Goal: Transaction & Acquisition: Purchase product/service

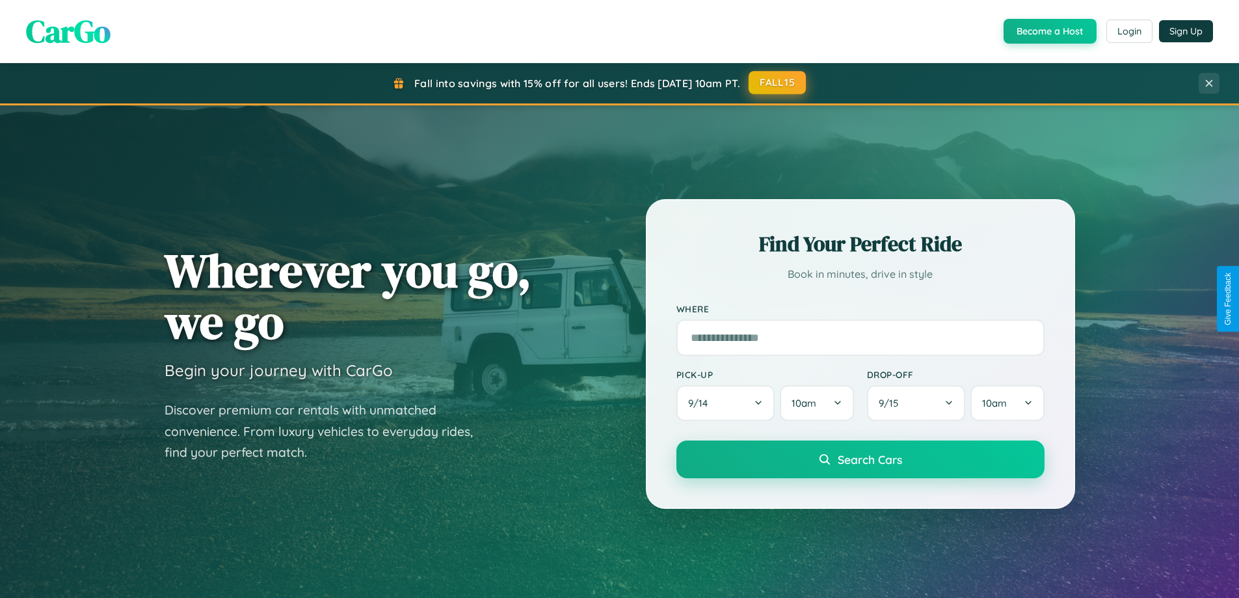
click at [778, 83] on button "FALL15" at bounding box center [777, 82] width 57 height 23
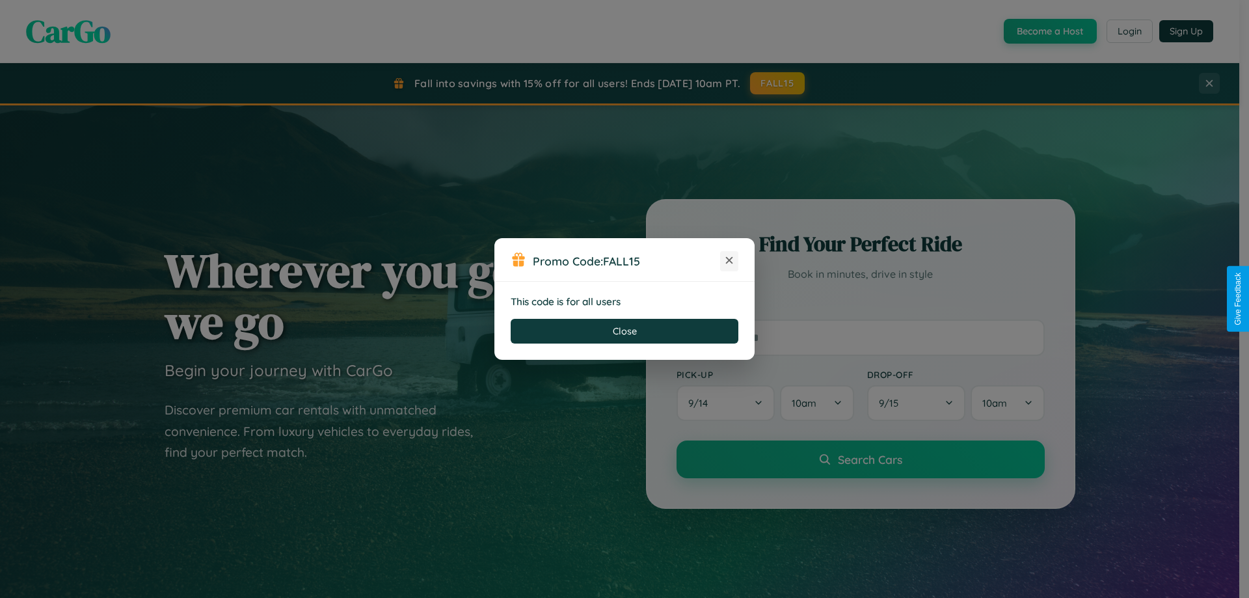
click at [729, 261] on icon at bounding box center [729, 260] width 13 height 13
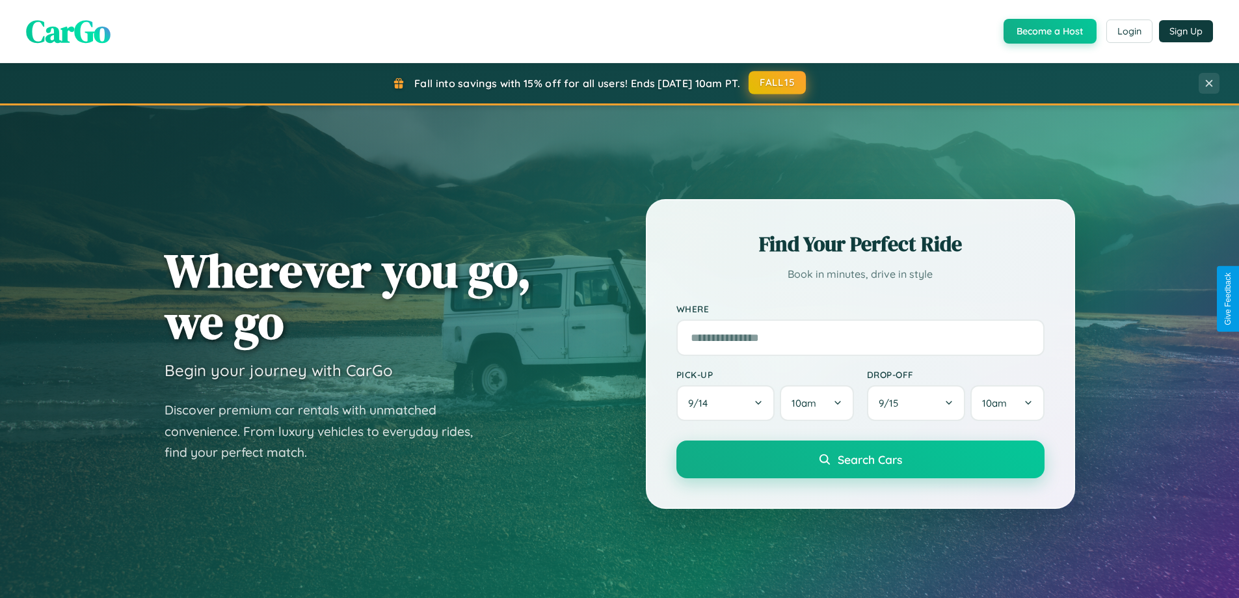
click at [778, 83] on button "FALL15" at bounding box center [777, 82] width 57 height 23
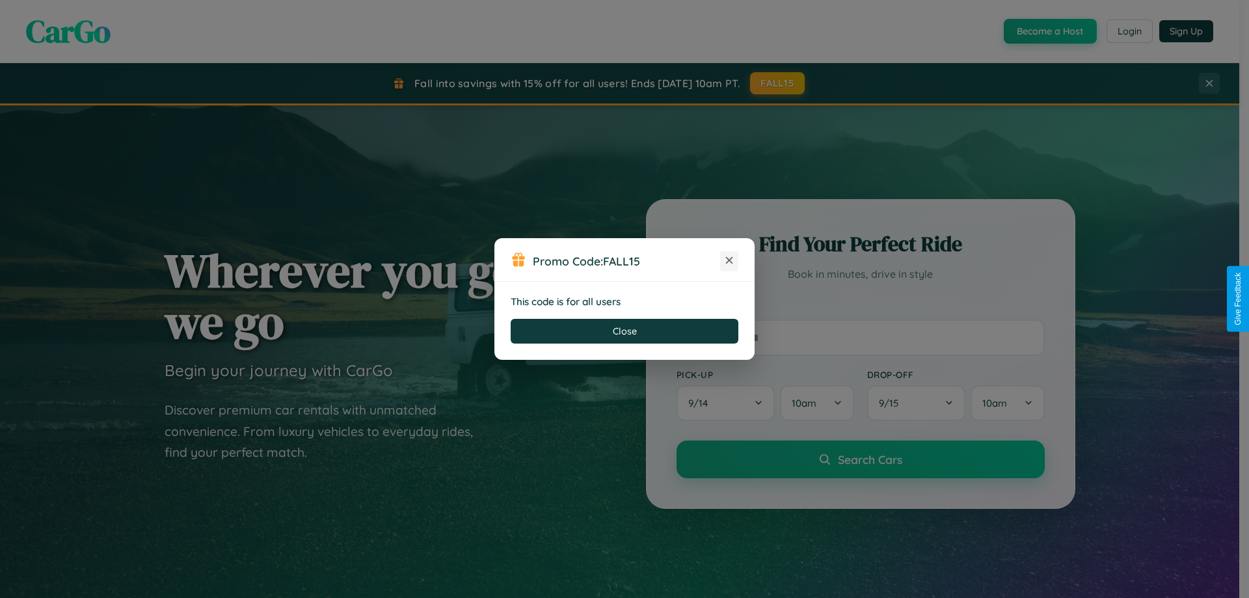
click at [729, 261] on icon at bounding box center [729, 260] width 13 height 13
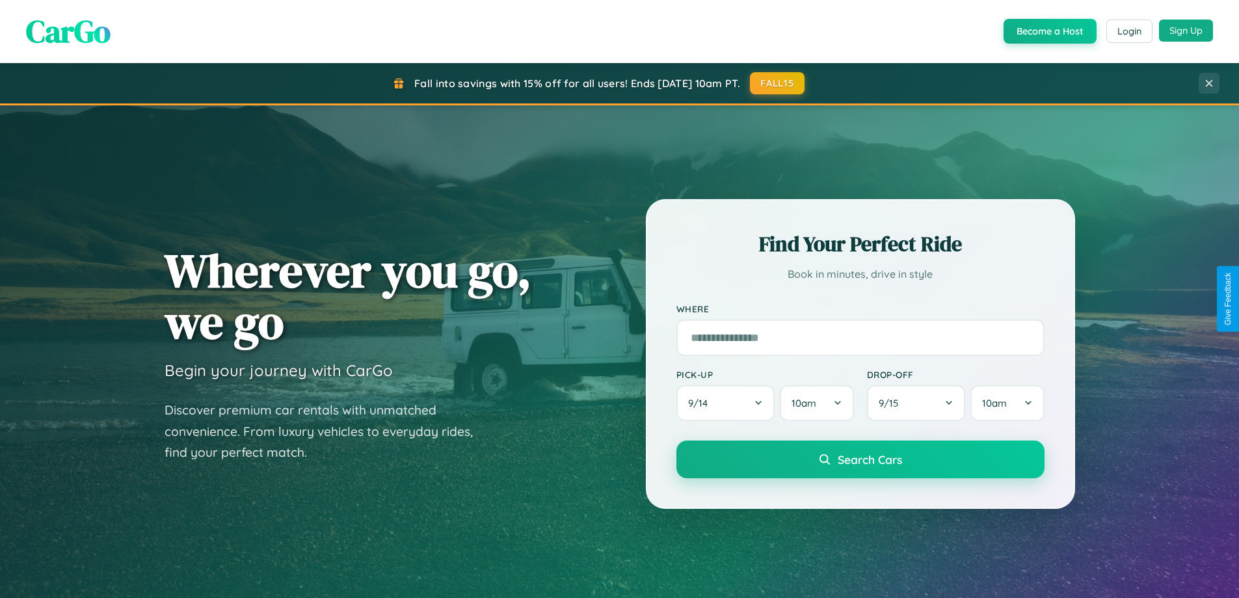
click at [1186, 31] on button "Sign Up" at bounding box center [1186, 31] width 54 height 22
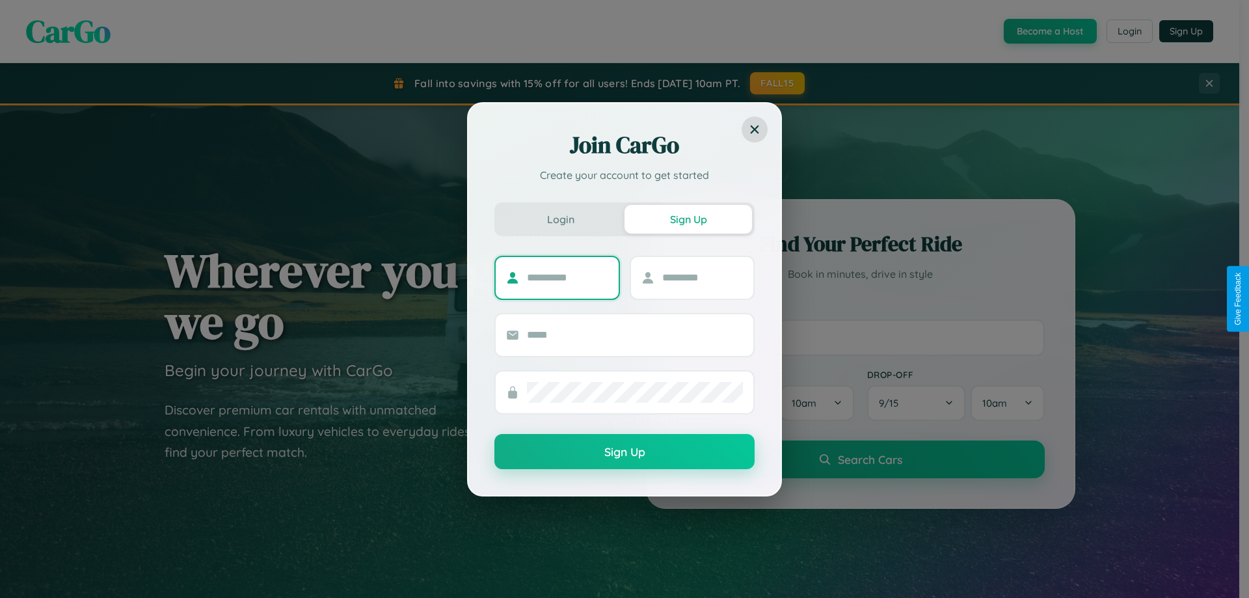
click at [567, 277] on input "text" at bounding box center [567, 277] width 81 height 21
type input "*******"
click at [702, 277] on input "text" at bounding box center [702, 277] width 81 height 21
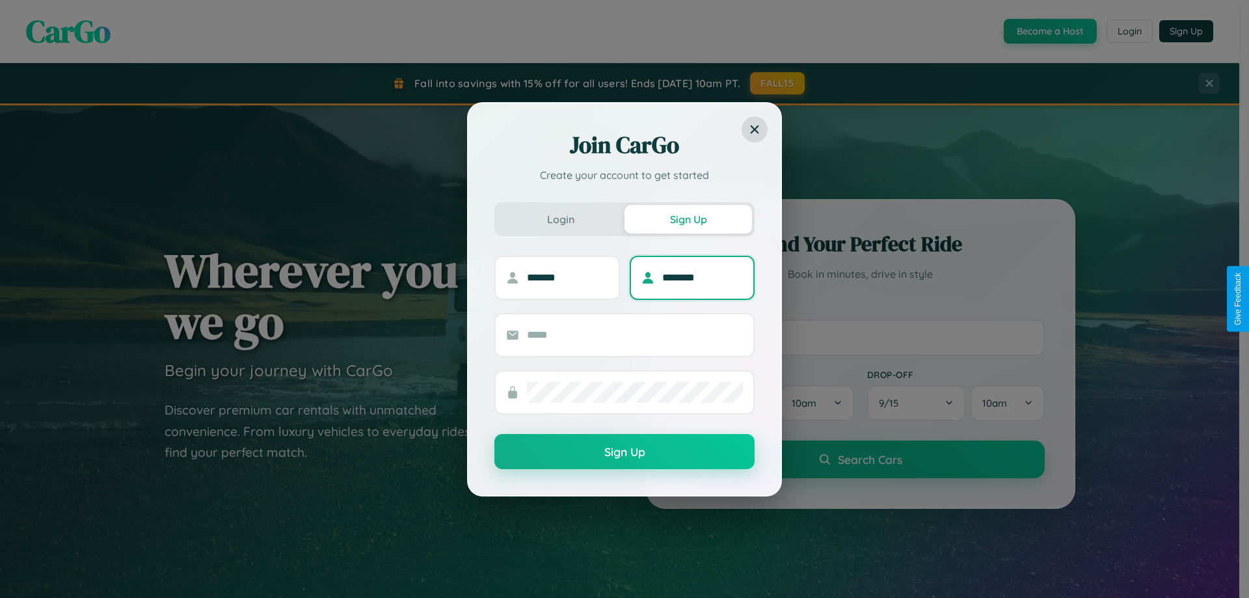
type input "********"
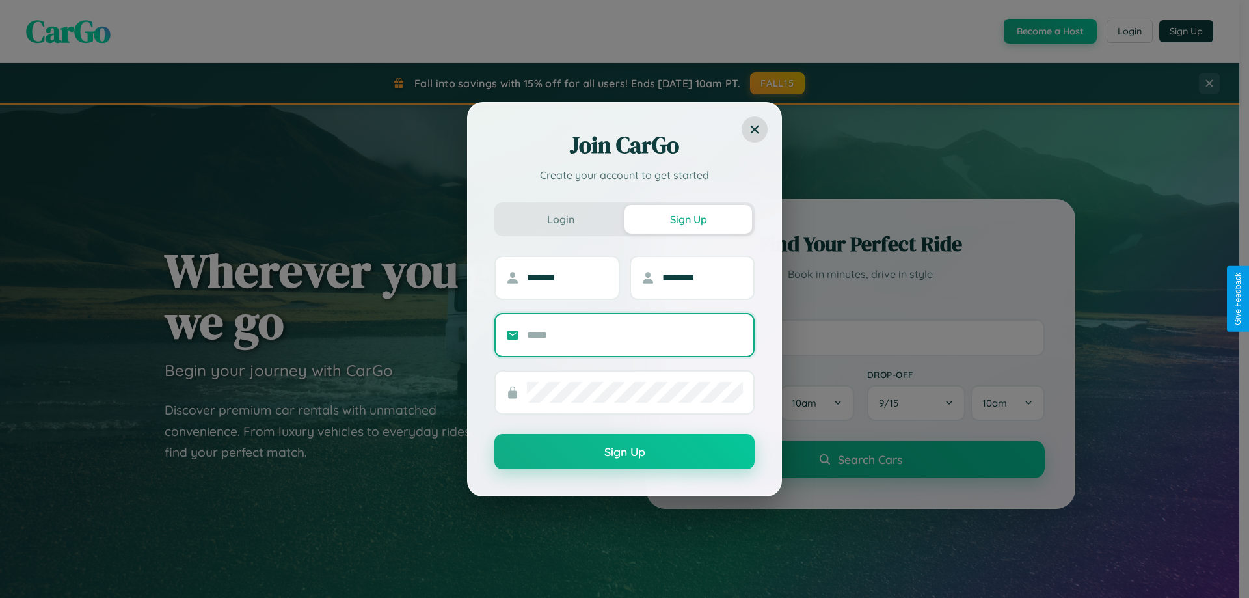
click at [635, 334] on input "text" at bounding box center [635, 335] width 216 height 21
type input "**********"
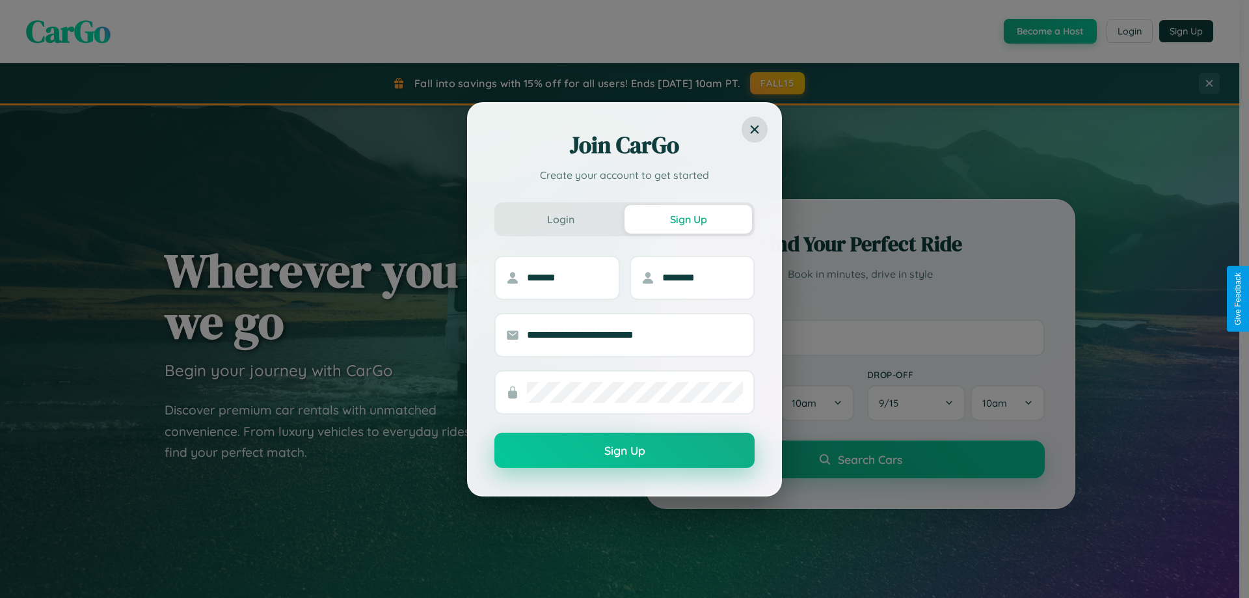
click at [625, 451] on button "Sign Up" at bounding box center [624, 450] width 260 height 35
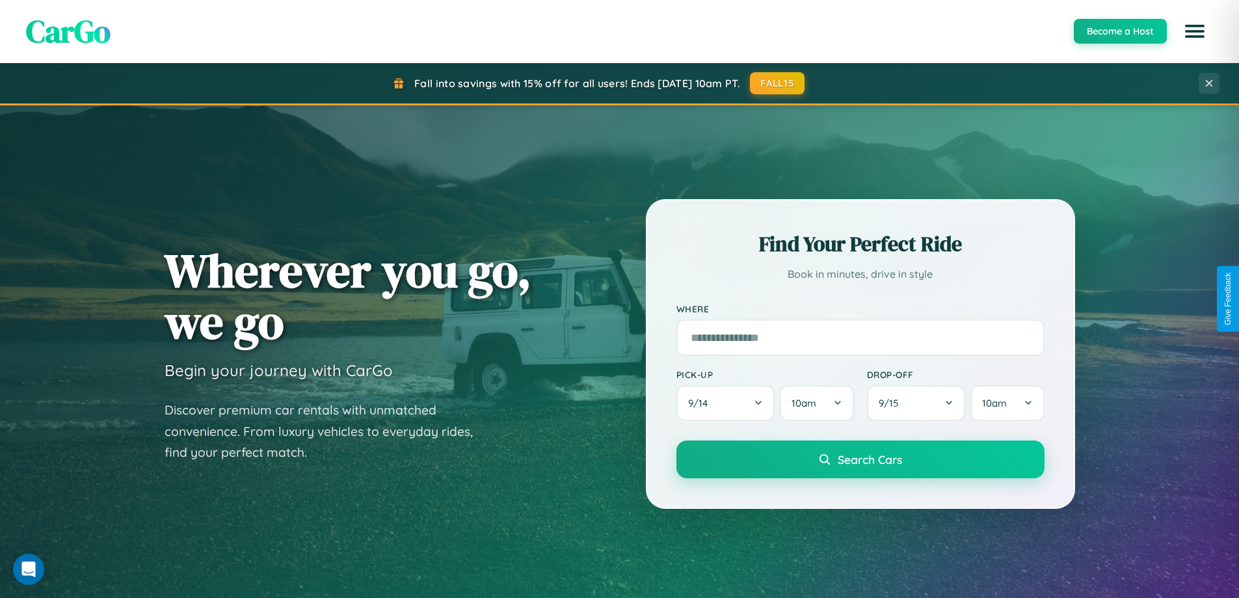
scroll to position [561, 0]
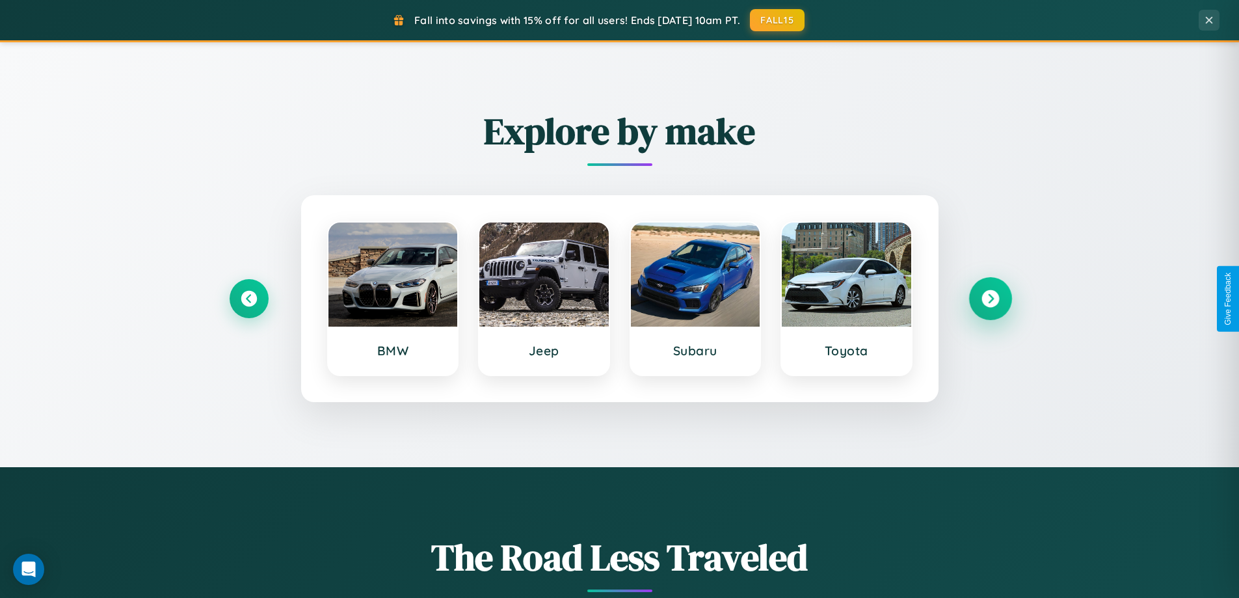
click at [990, 299] on icon at bounding box center [991, 299] width 18 height 18
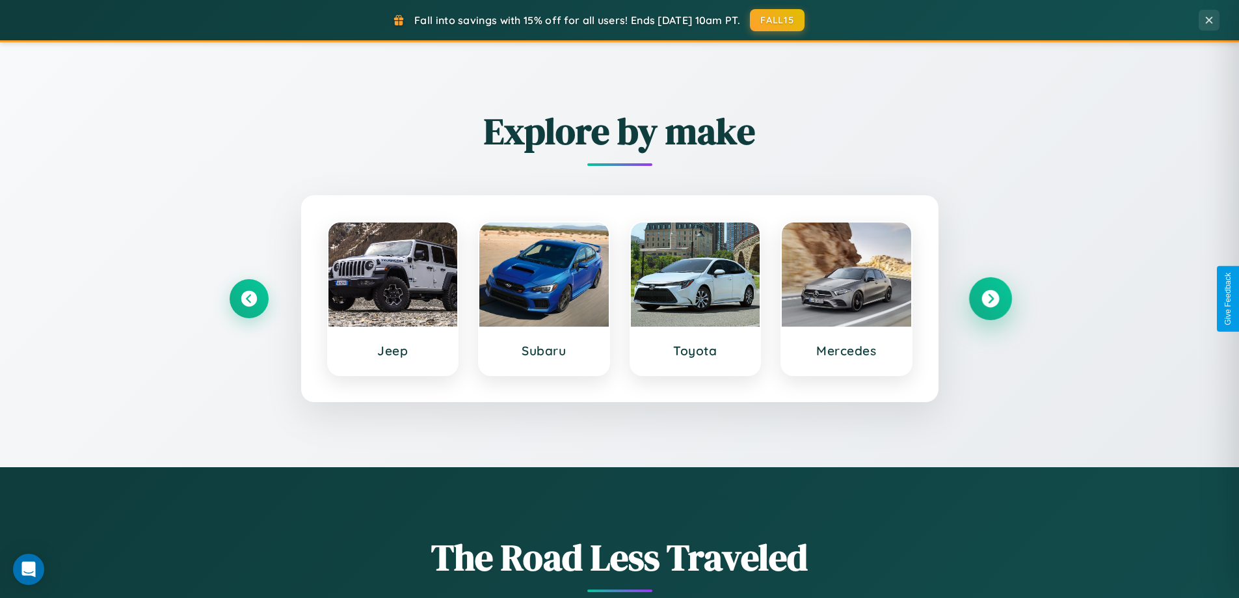
click at [990, 299] on icon at bounding box center [991, 299] width 18 height 18
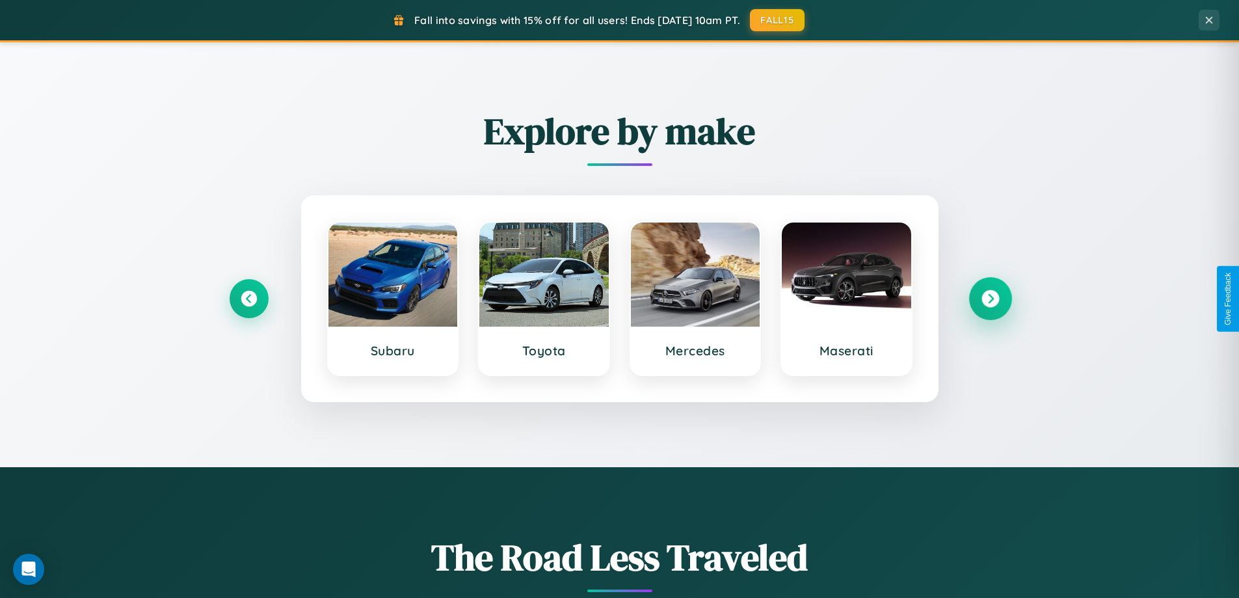
click at [990, 299] on icon at bounding box center [991, 299] width 18 height 18
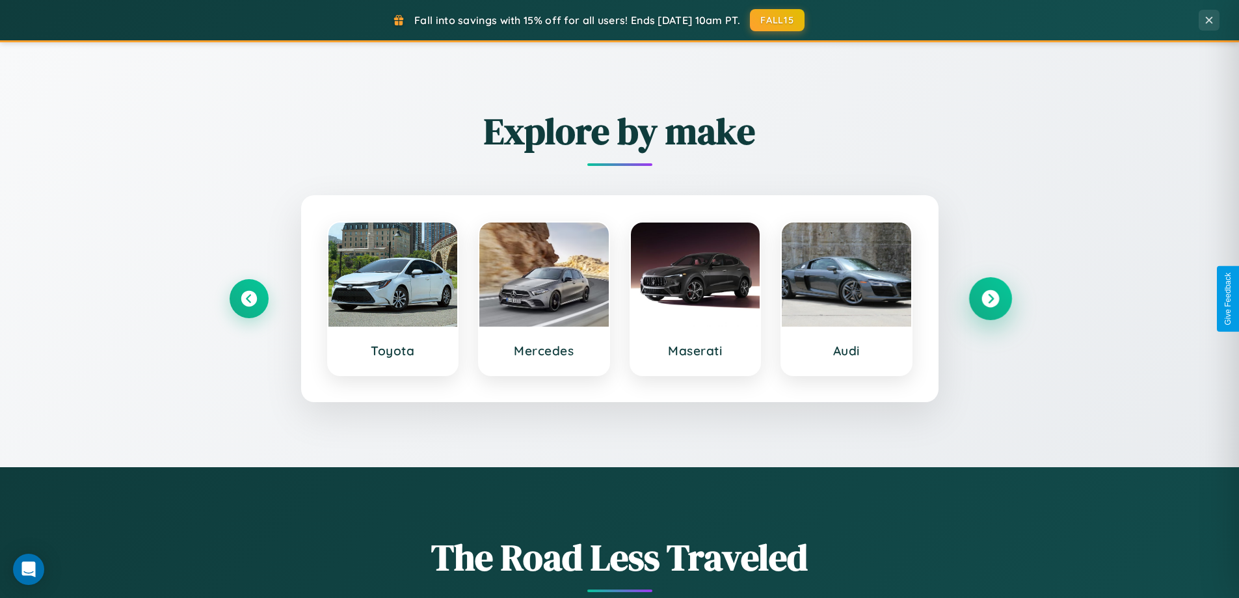
click at [990, 299] on icon at bounding box center [991, 299] width 18 height 18
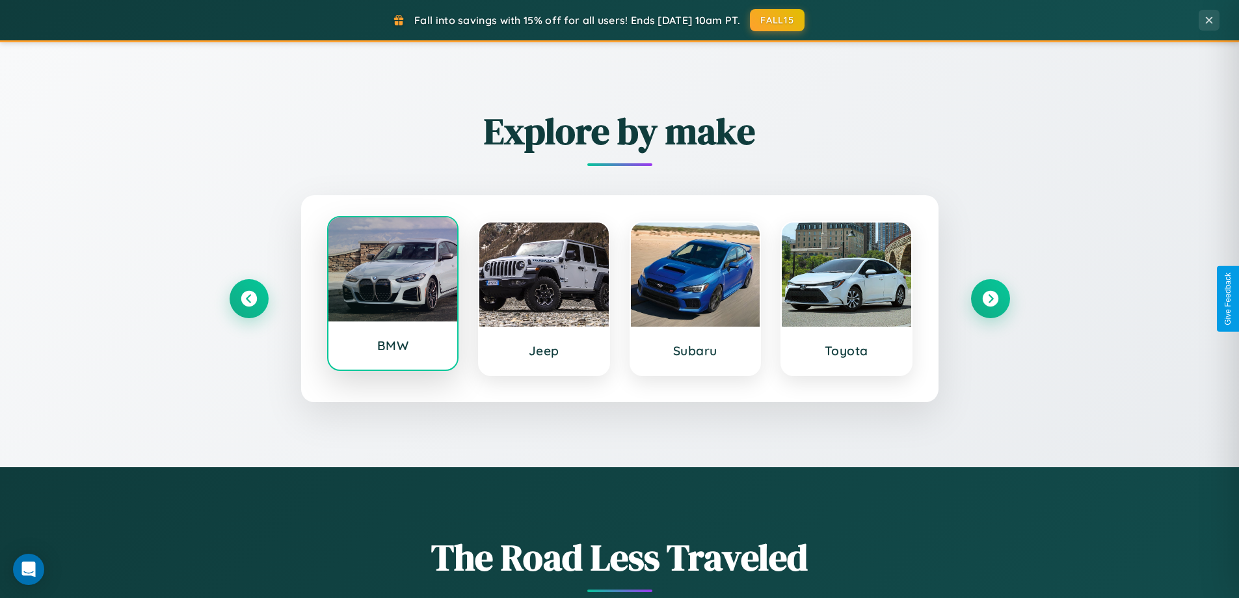
click at [392, 299] on div at bounding box center [393, 269] width 129 height 104
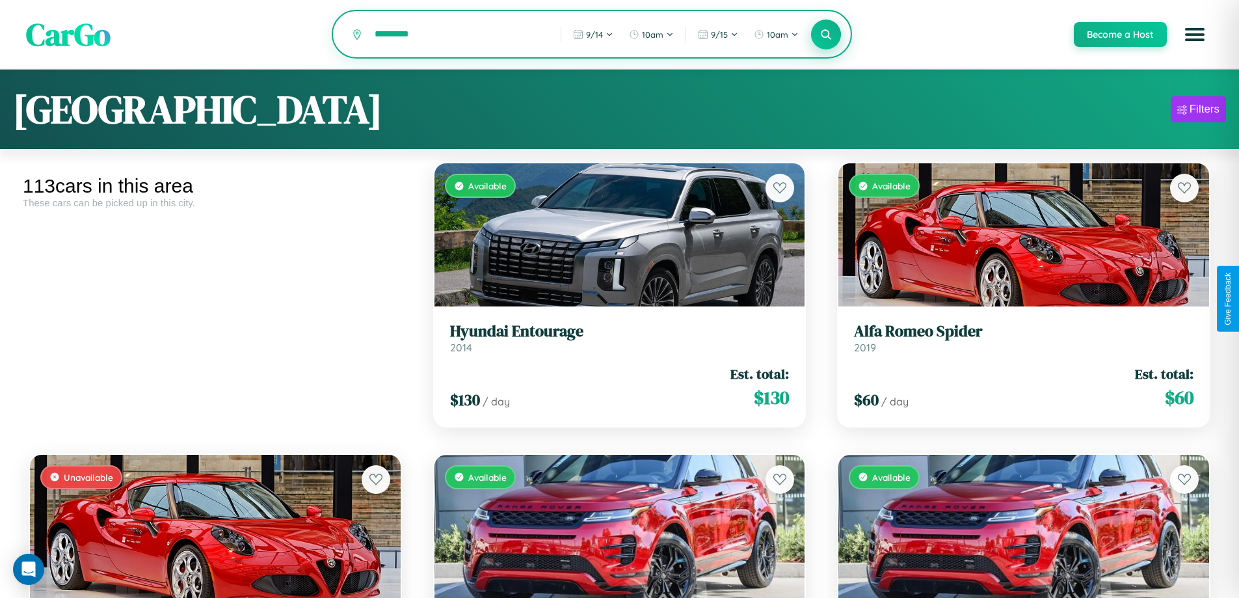
type input "*********"
click at [826, 35] on icon at bounding box center [826, 34] width 12 height 12
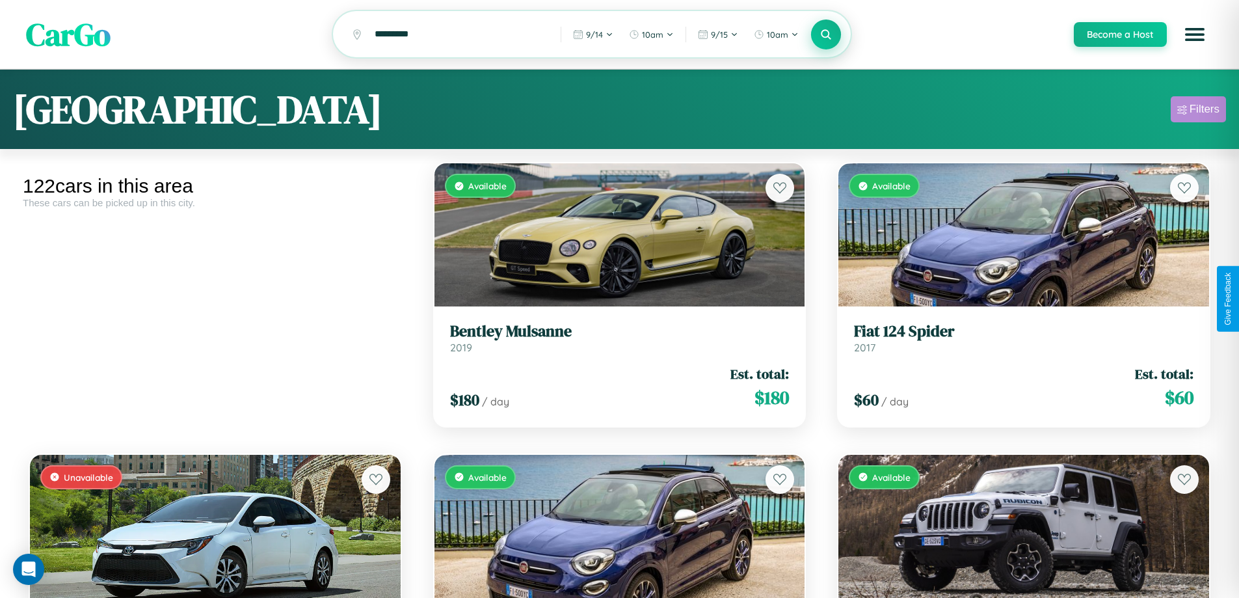
click at [1198, 111] on div "Filters" at bounding box center [1205, 109] width 30 height 13
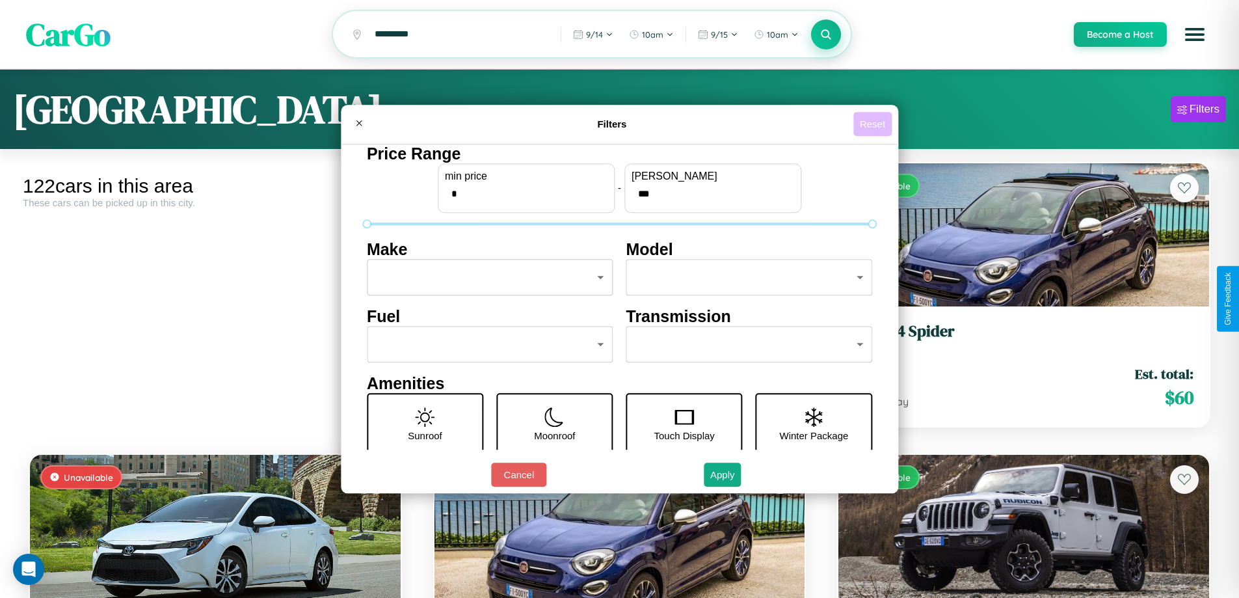
click at [874, 124] on button "Reset" at bounding box center [873, 124] width 38 height 24
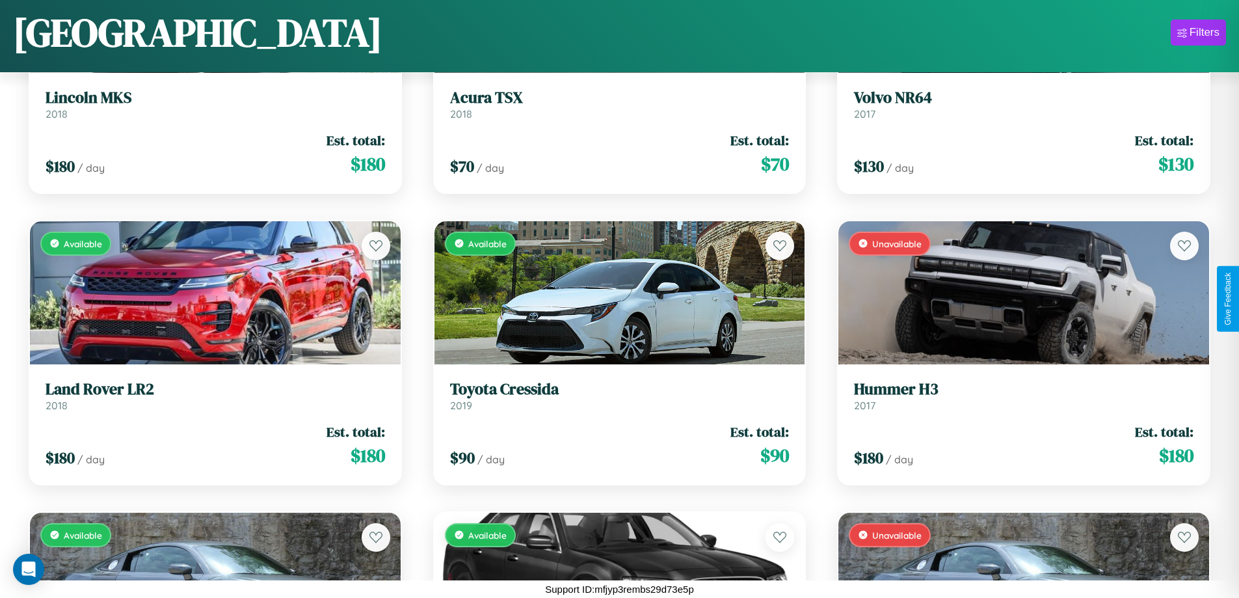
scroll to position [7757, 0]
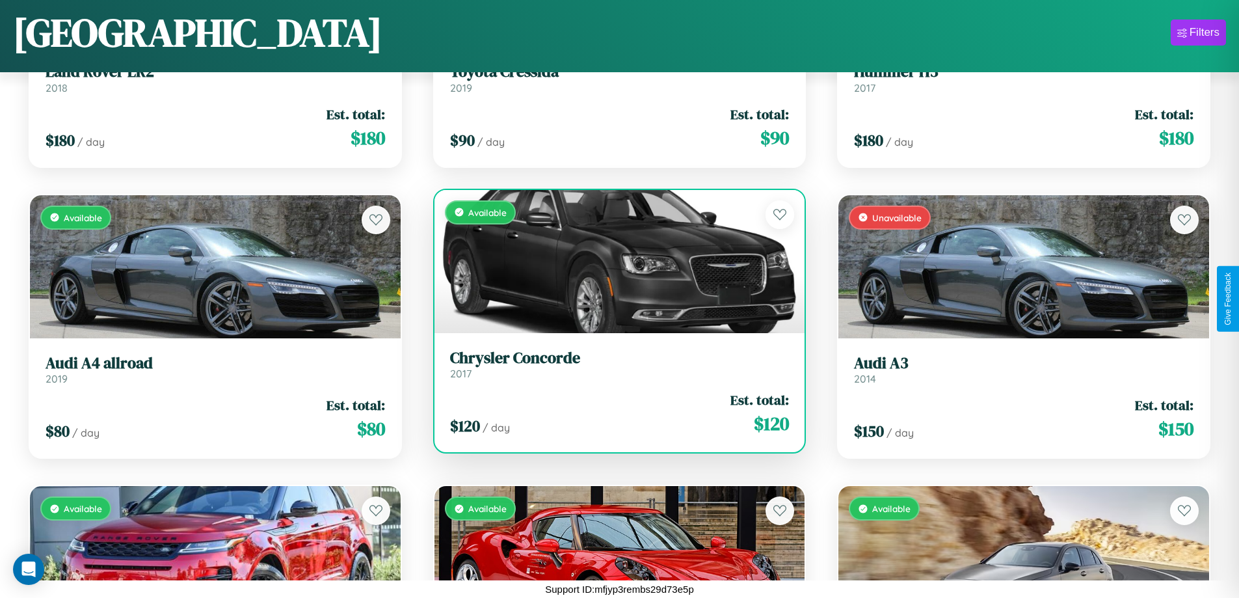
click at [614, 369] on link "Chrysler Concorde 2017" at bounding box center [620, 365] width 340 height 32
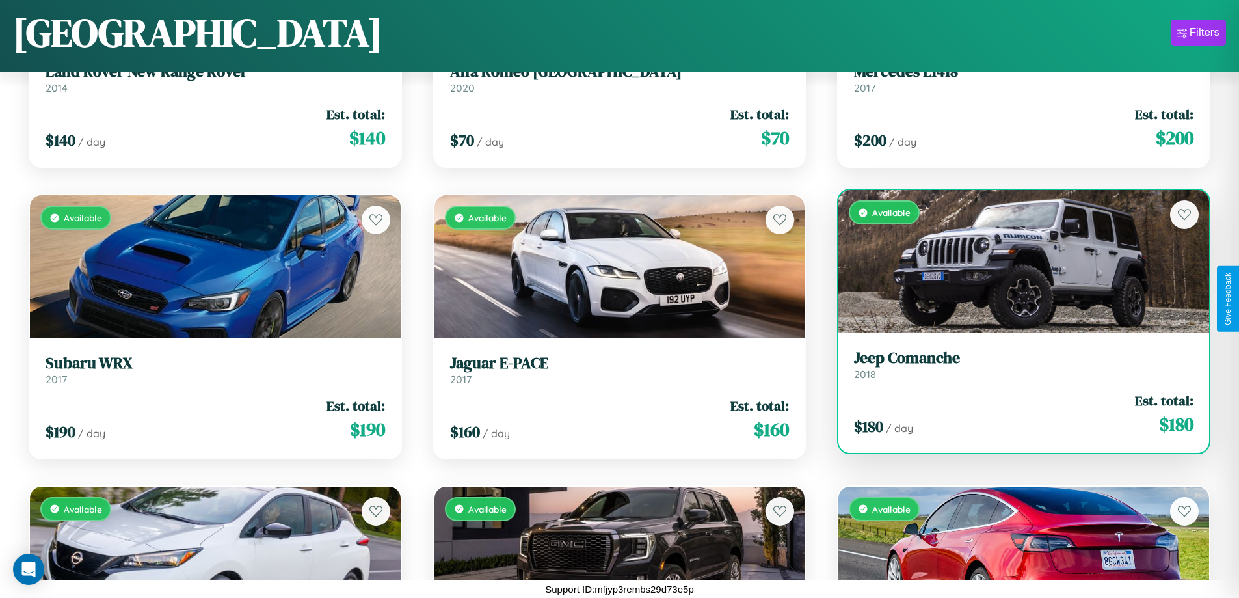
click at [1015, 367] on link "Jeep Comanche 2018" at bounding box center [1024, 365] width 340 height 32
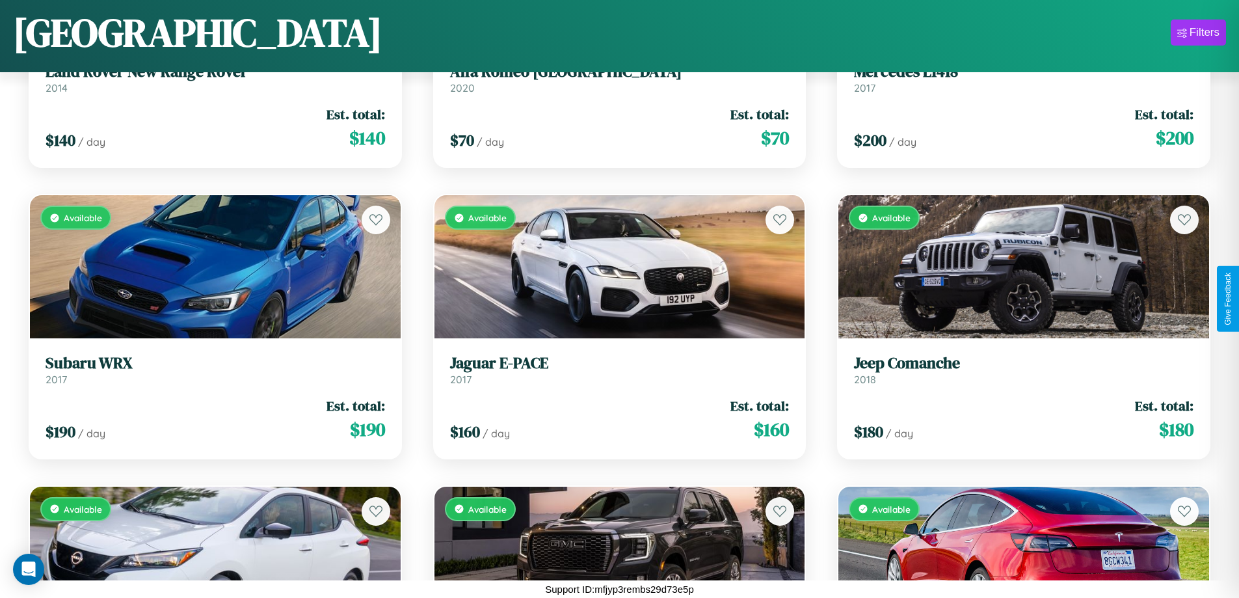
scroll to position [7466, 0]
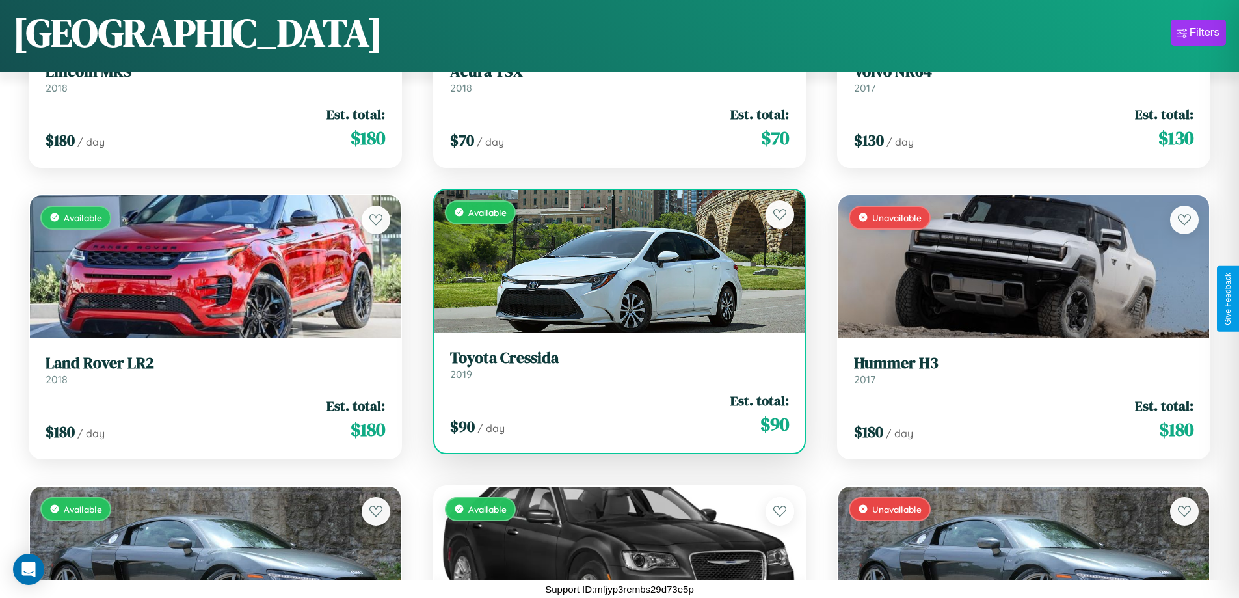
click at [614, 266] on div "Available" at bounding box center [620, 261] width 371 height 143
click at [614, 261] on div "Available" at bounding box center [620, 261] width 371 height 143
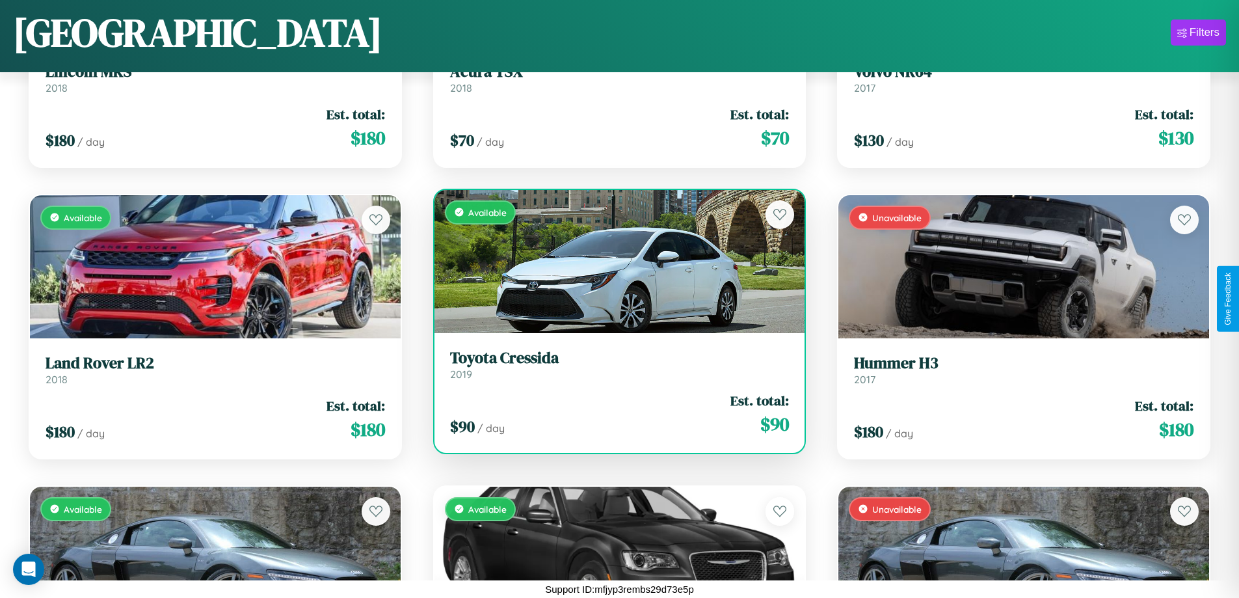
click at [614, 261] on div "Available" at bounding box center [620, 261] width 371 height 143
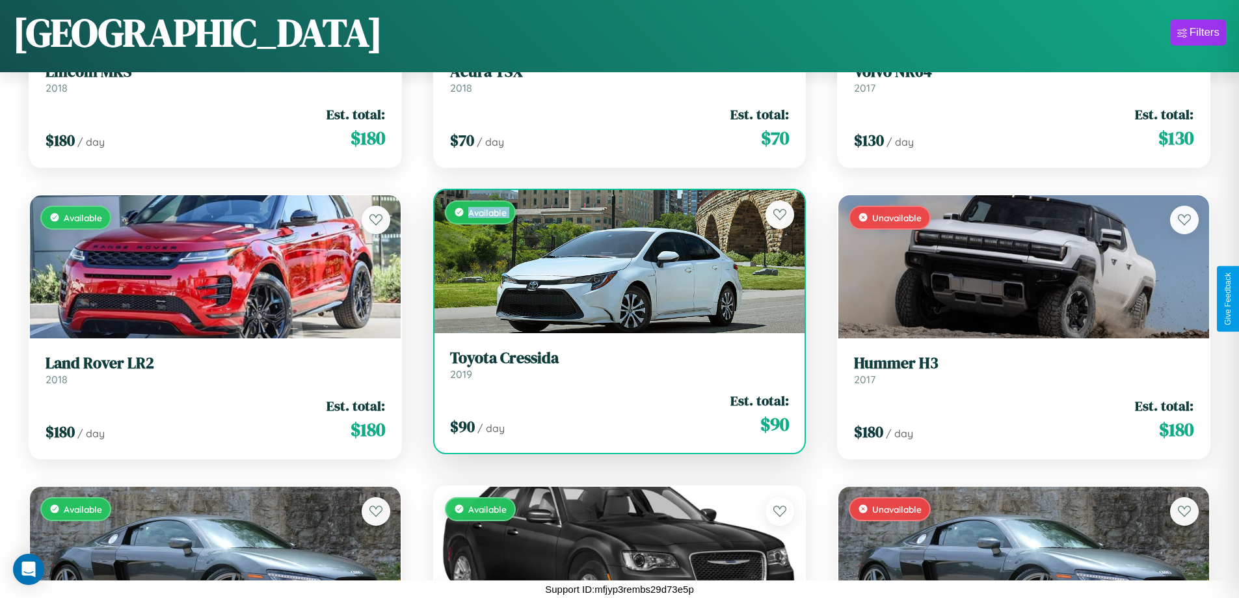
click at [614, 261] on div "Available" at bounding box center [620, 261] width 371 height 143
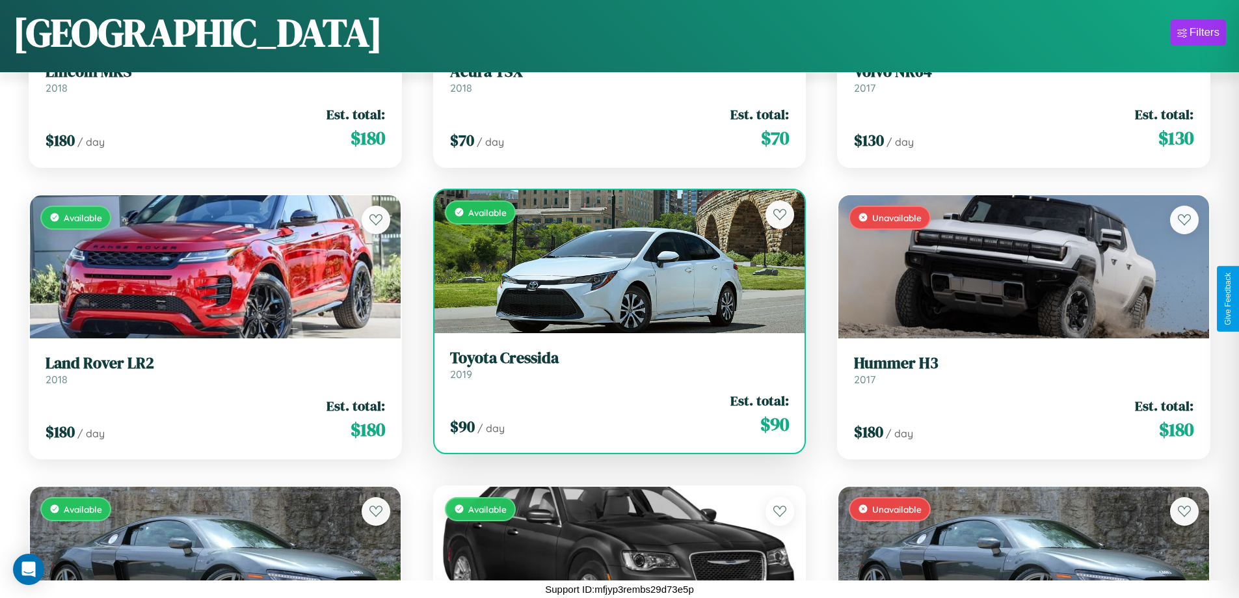
click at [614, 261] on div "Available" at bounding box center [620, 261] width 371 height 143
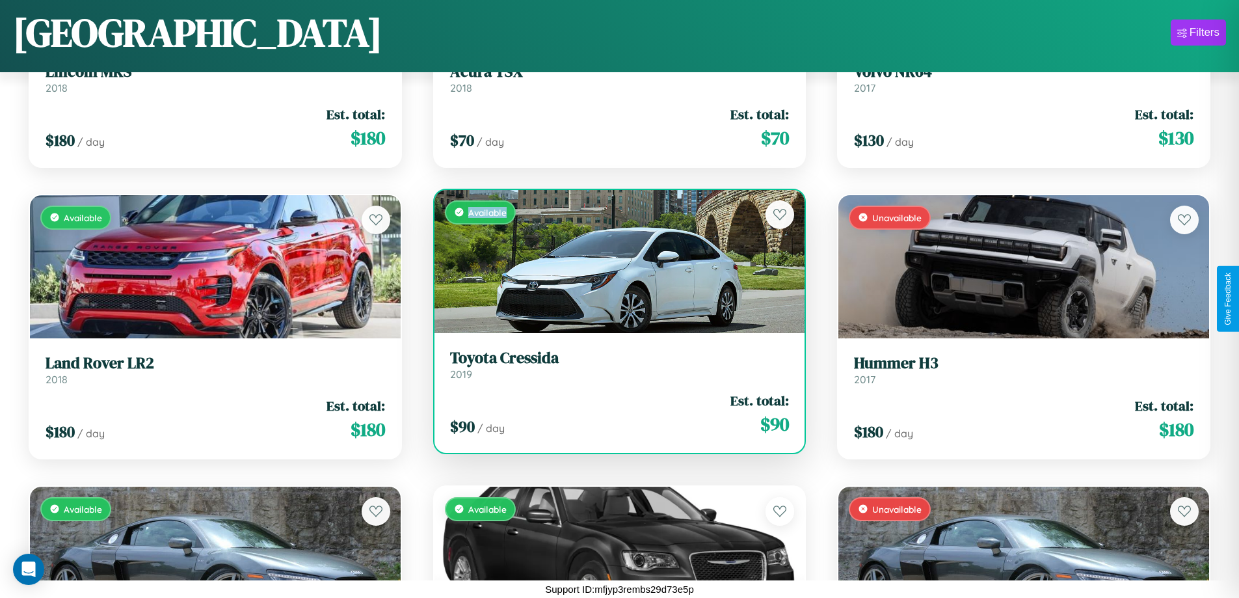
click at [614, 261] on div "Available" at bounding box center [620, 261] width 371 height 143
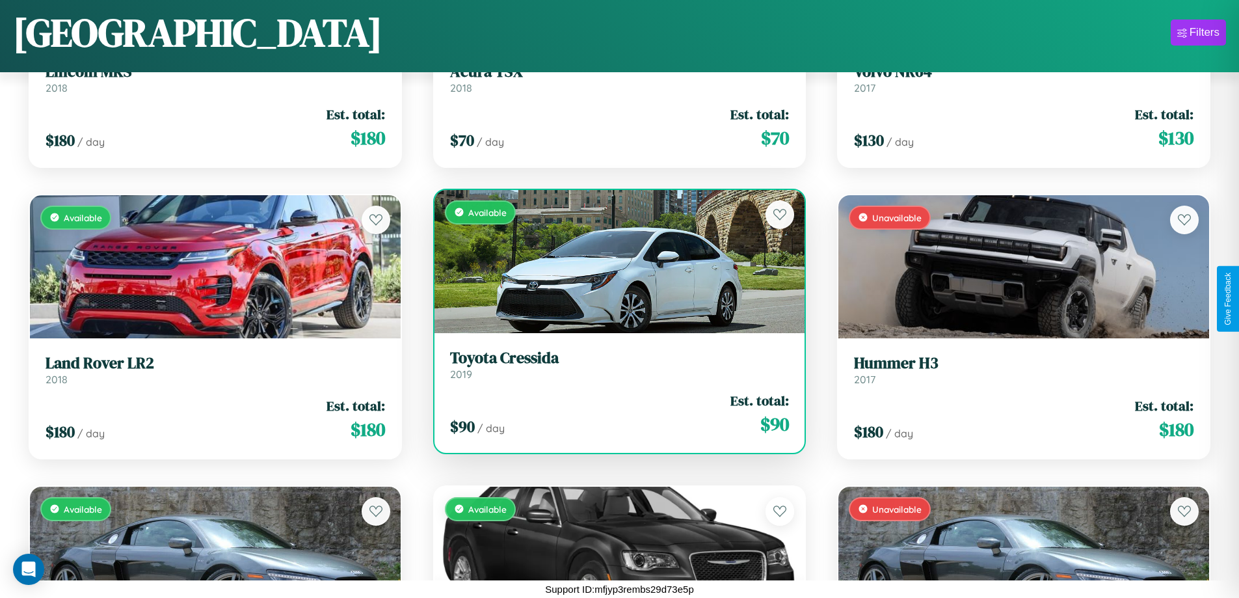
click at [614, 364] on h3 "Toyota Cressida" at bounding box center [620, 358] width 340 height 19
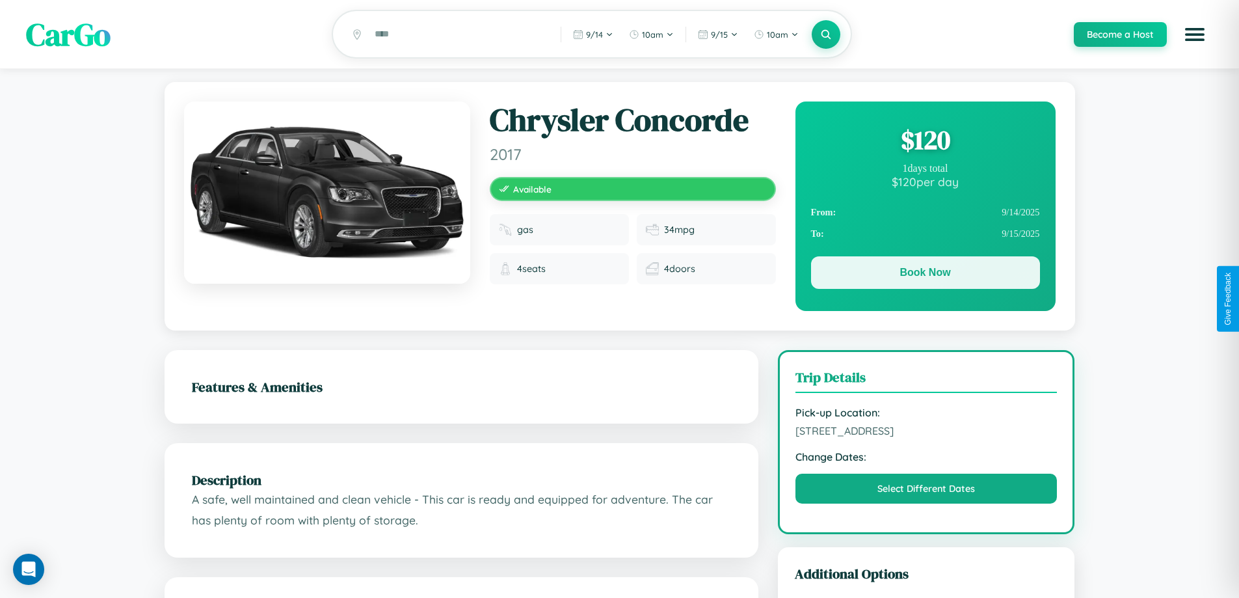
click at [925, 275] on button "Book Now" at bounding box center [925, 272] width 229 height 33
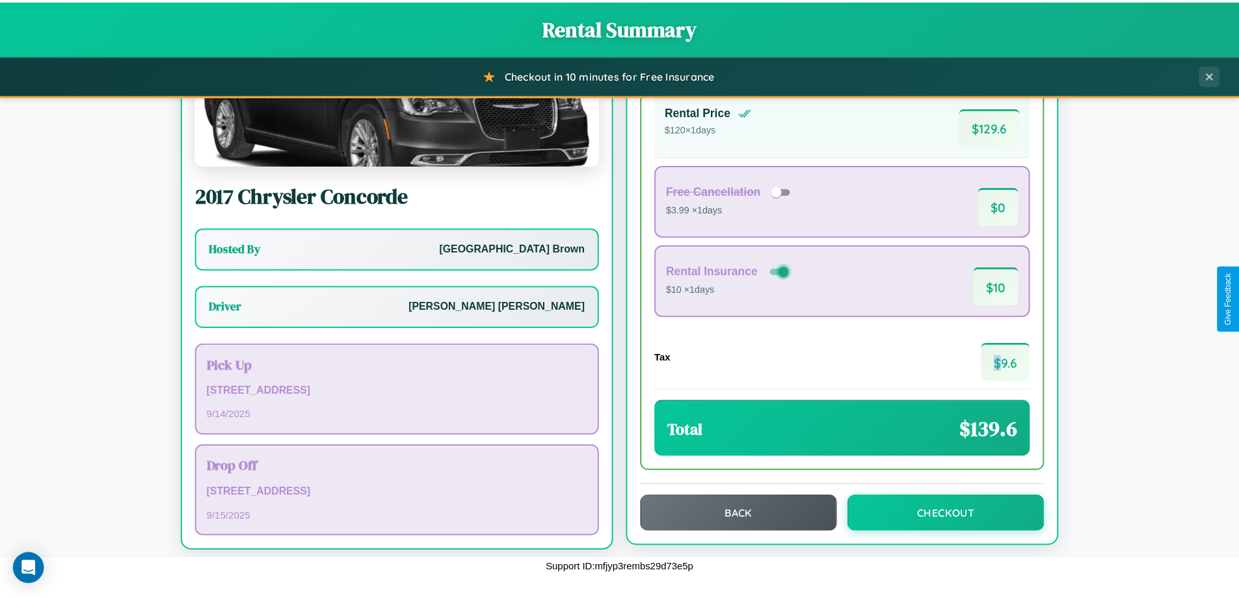
scroll to position [94, 0]
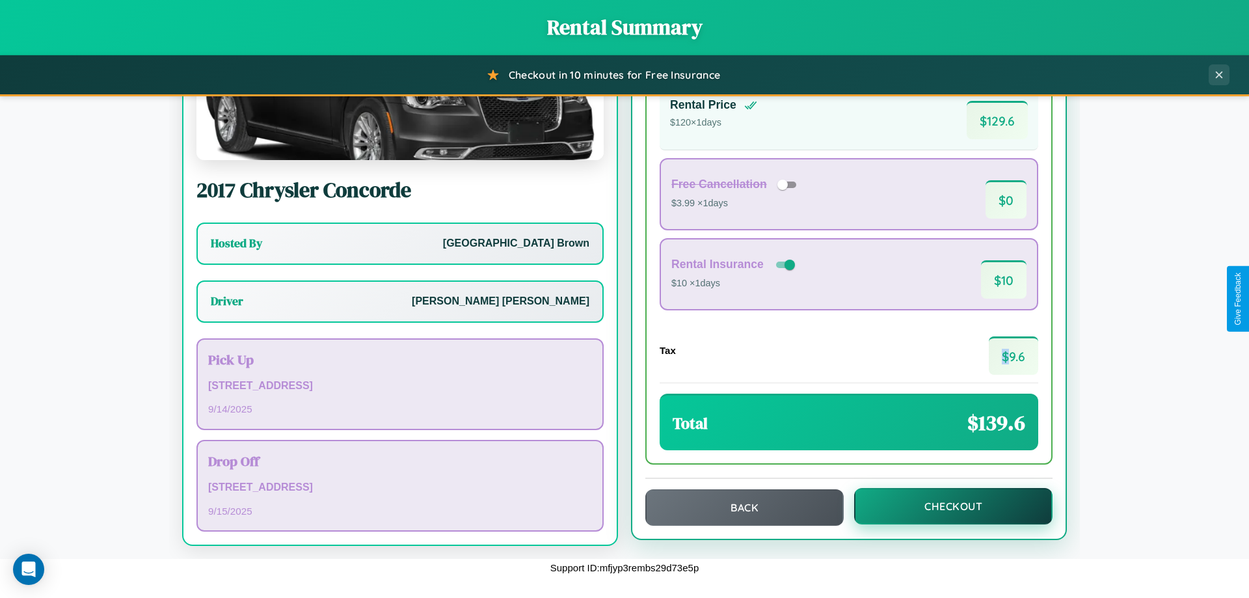
click at [945, 506] on button "Checkout" at bounding box center [953, 506] width 198 height 36
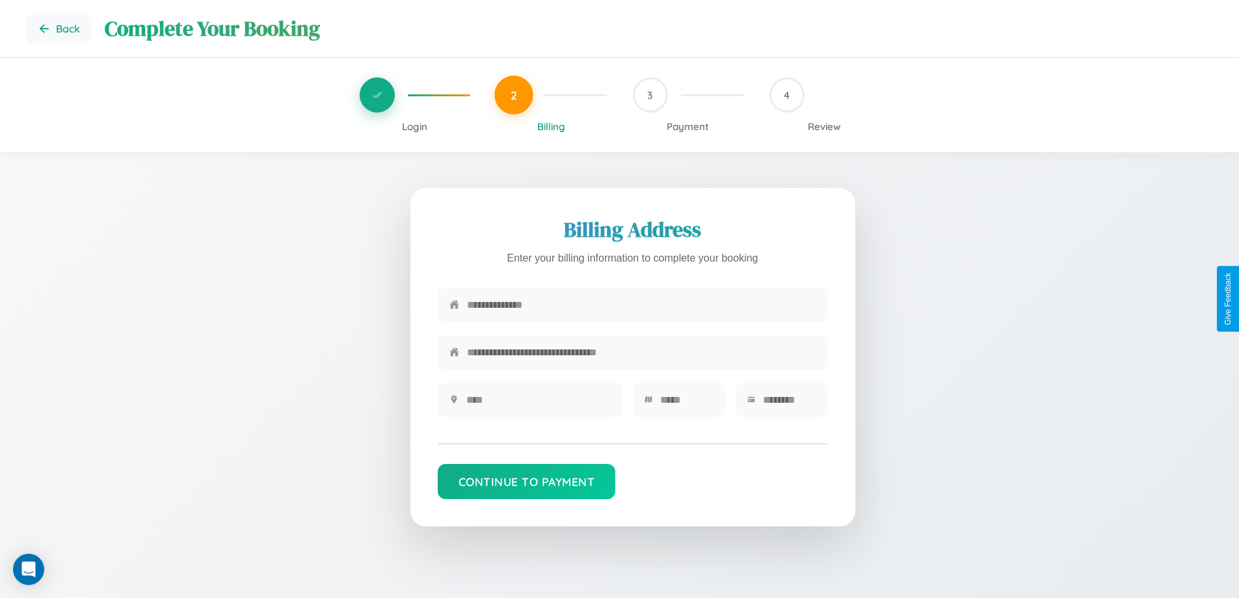
click at [641, 308] on input "text" at bounding box center [641, 305] width 349 height 32
type input "**********"
click at [538, 404] on input "text" at bounding box center [538, 400] width 144 height 32
type input "********"
click at [686, 404] on input "text" at bounding box center [686, 400] width 53 height 32
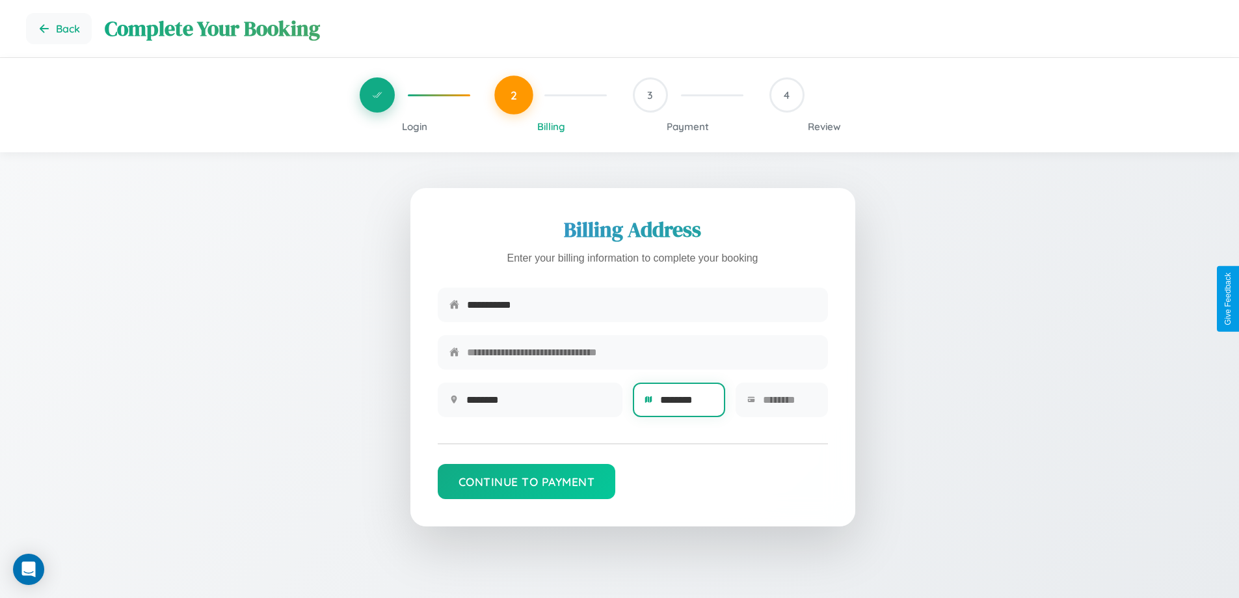
type input "********"
click at [789, 404] on input "text" at bounding box center [789, 400] width 53 height 32
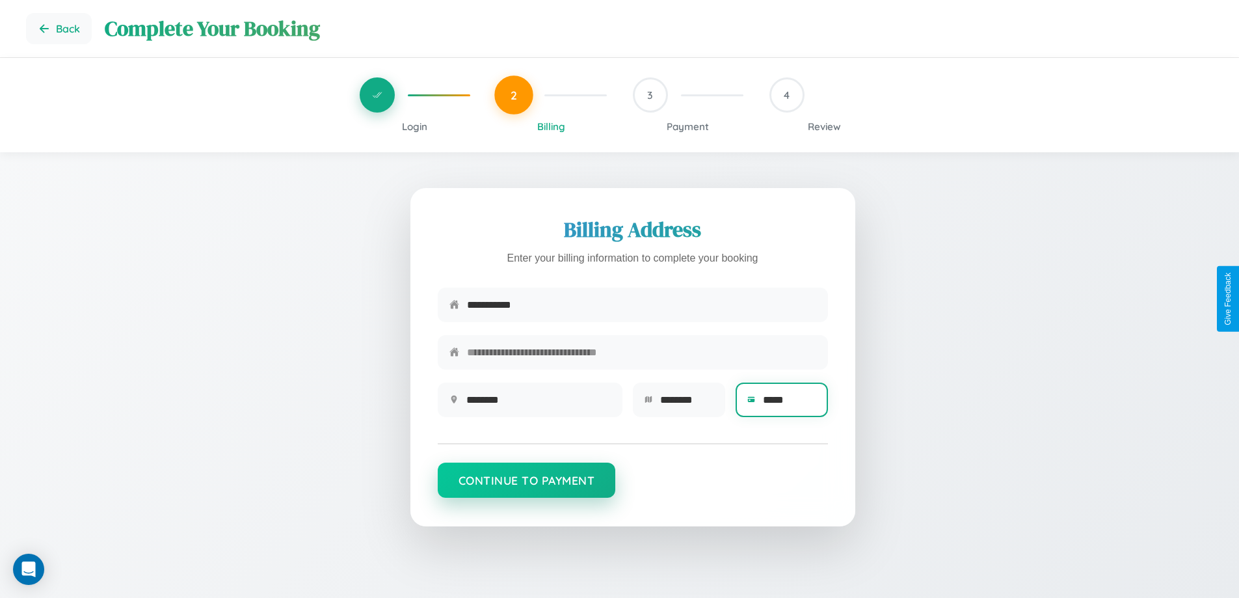
type input "*****"
click at [526, 487] on button "Continue to Payment" at bounding box center [527, 480] width 178 height 35
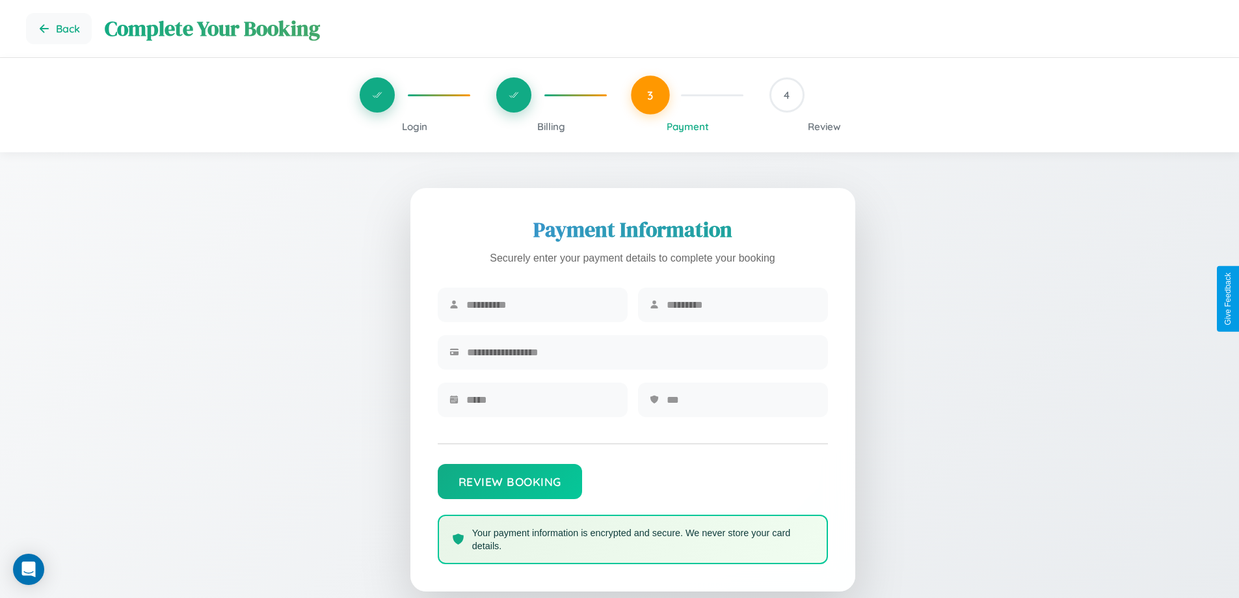
click at [541, 305] on input "text" at bounding box center [541, 305] width 150 height 32
type input "*****"
click at [741, 305] on input "text" at bounding box center [742, 305] width 150 height 32
type input "******"
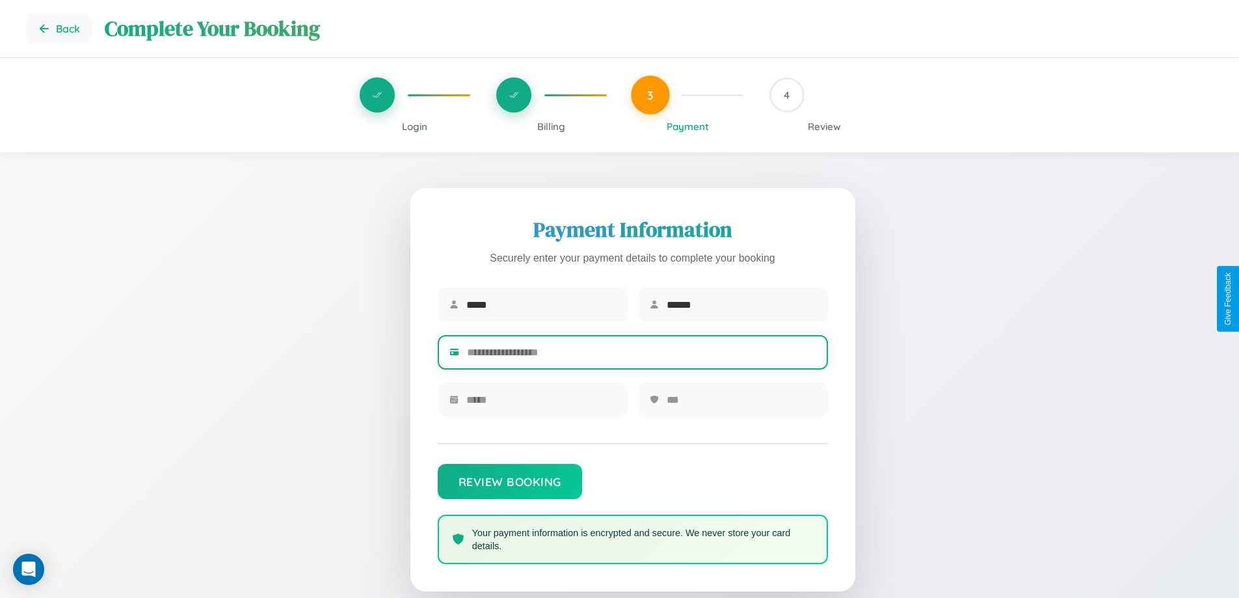
click at [641, 355] on input "text" at bounding box center [641, 352] width 349 height 32
type input "**********"
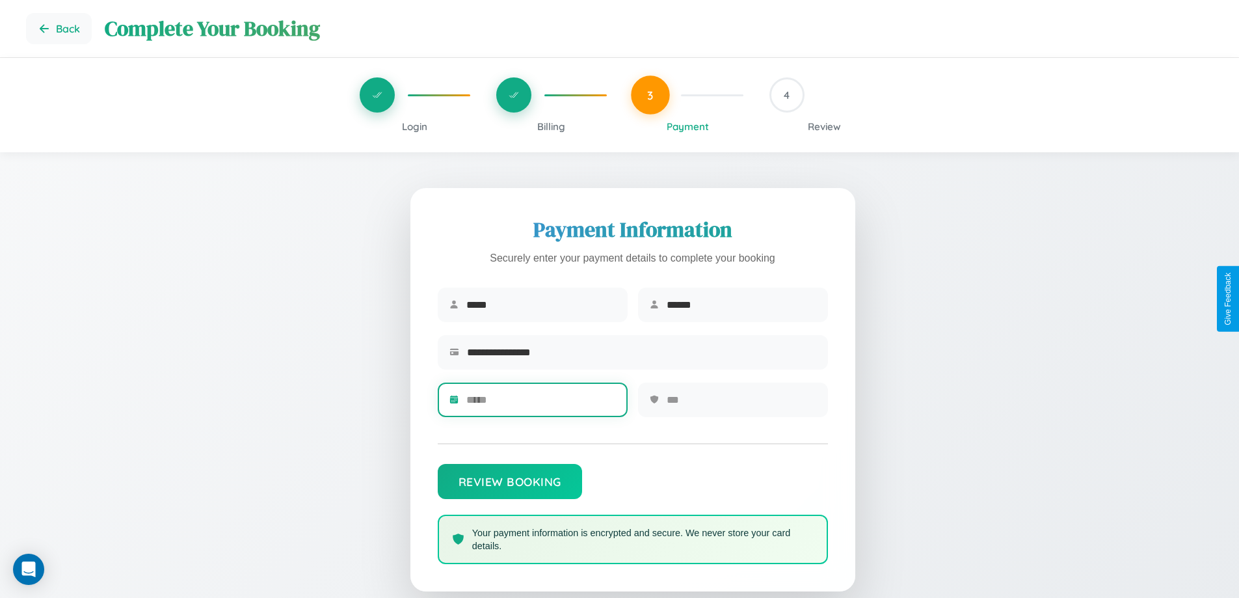
click at [541, 404] on input "text" at bounding box center [541, 400] width 150 height 32
type input "*****"
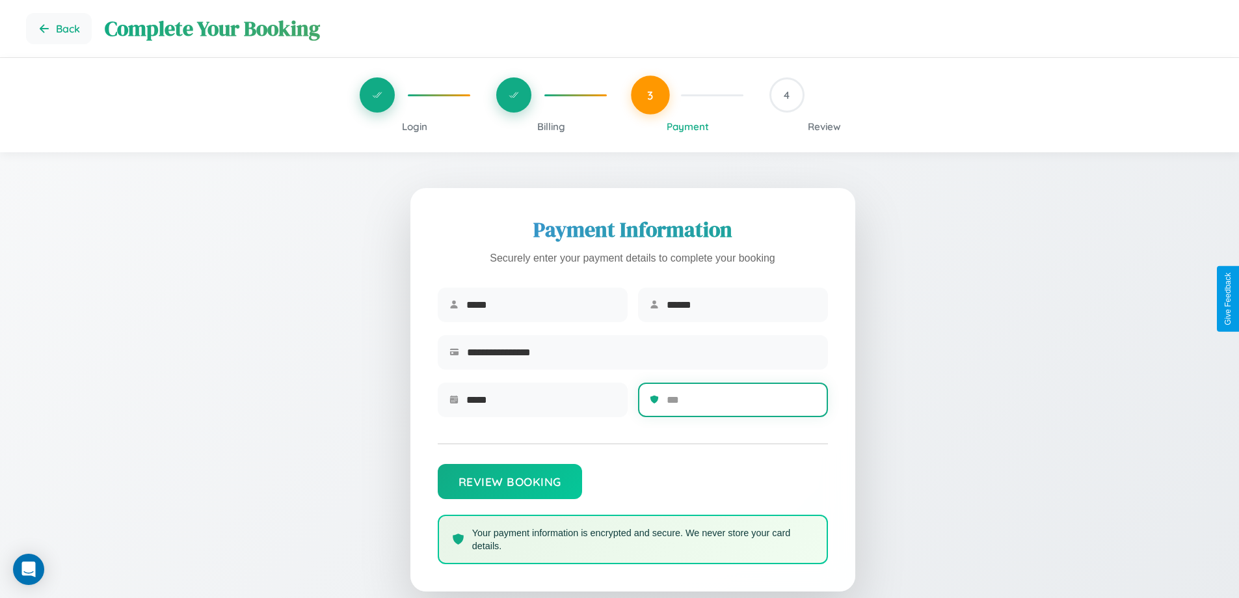
click at [741, 404] on input "text" at bounding box center [742, 400] width 150 height 32
type input "***"
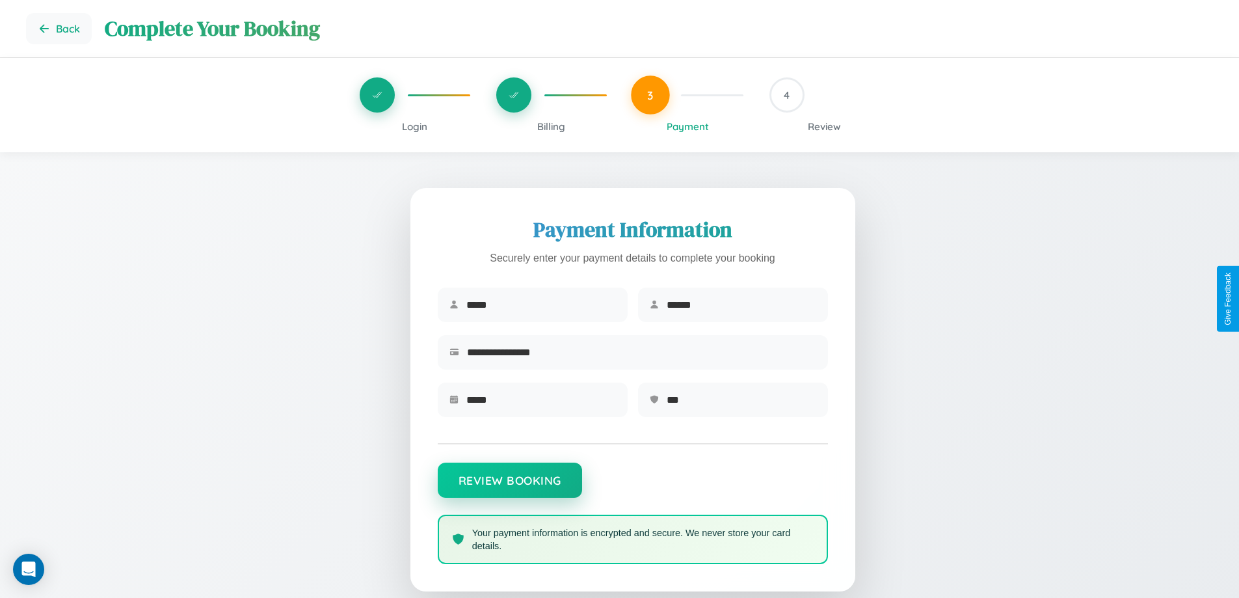
click at [509, 487] on button "Review Booking" at bounding box center [510, 480] width 144 height 35
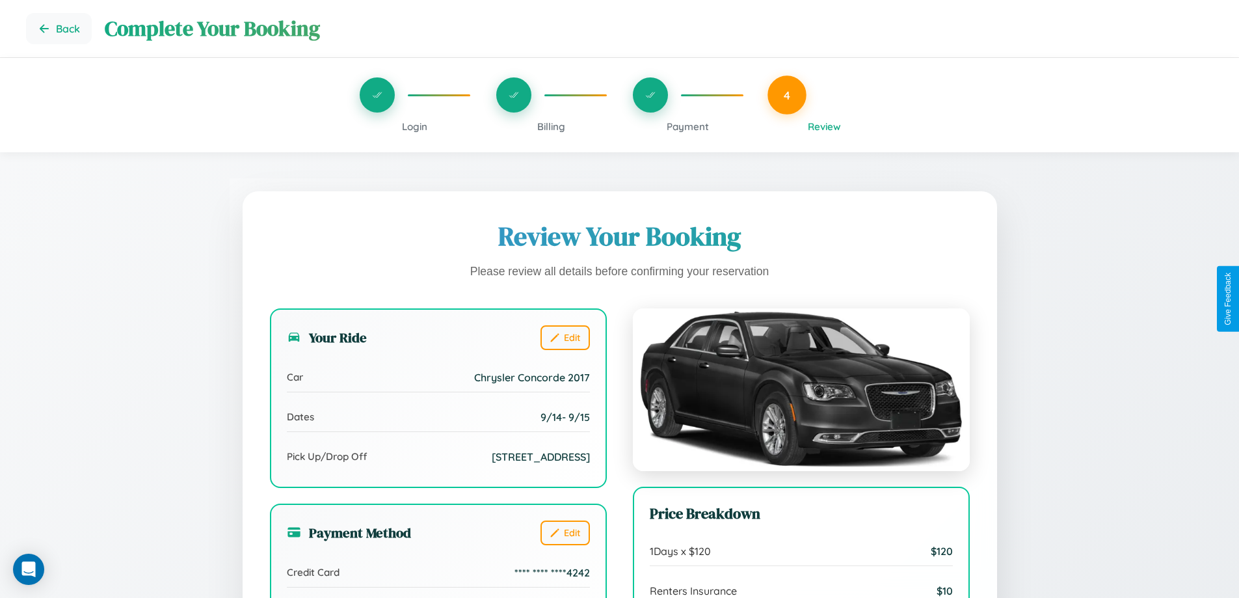
click at [551, 126] on span "Billing" at bounding box center [551, 126] width 28 height 12
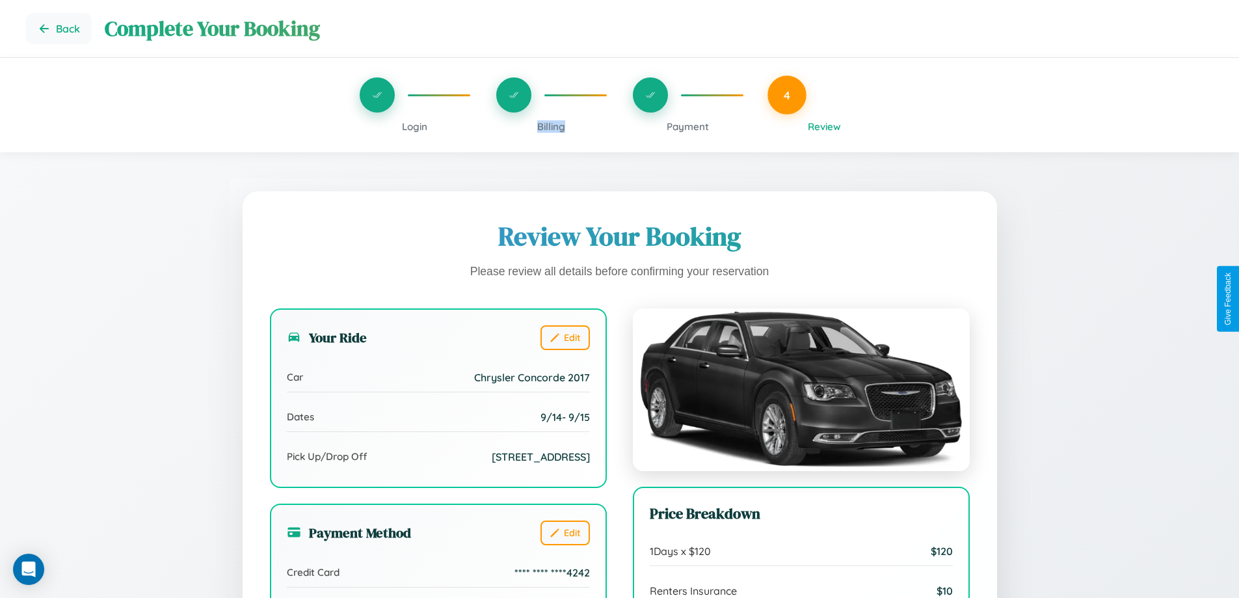
click at [551, 126] on span "Billing" at bounding box center [551, 126] width 28 height 12
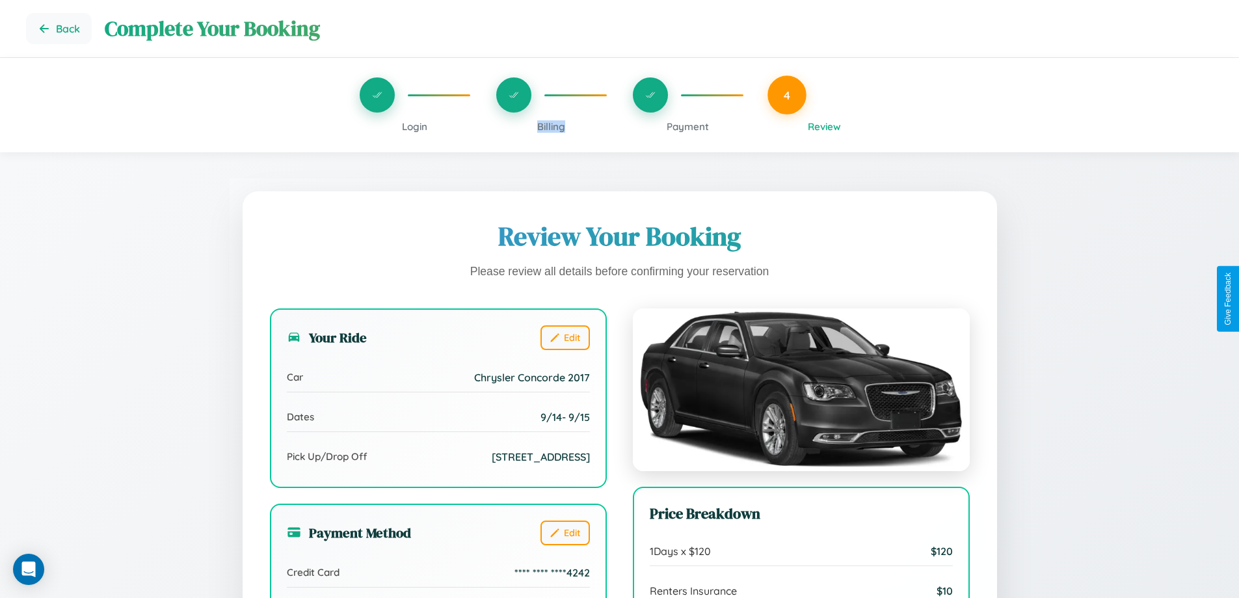
click at [551, 126] on span "Billing" at bounding box center [551, 126] width 28 height 12
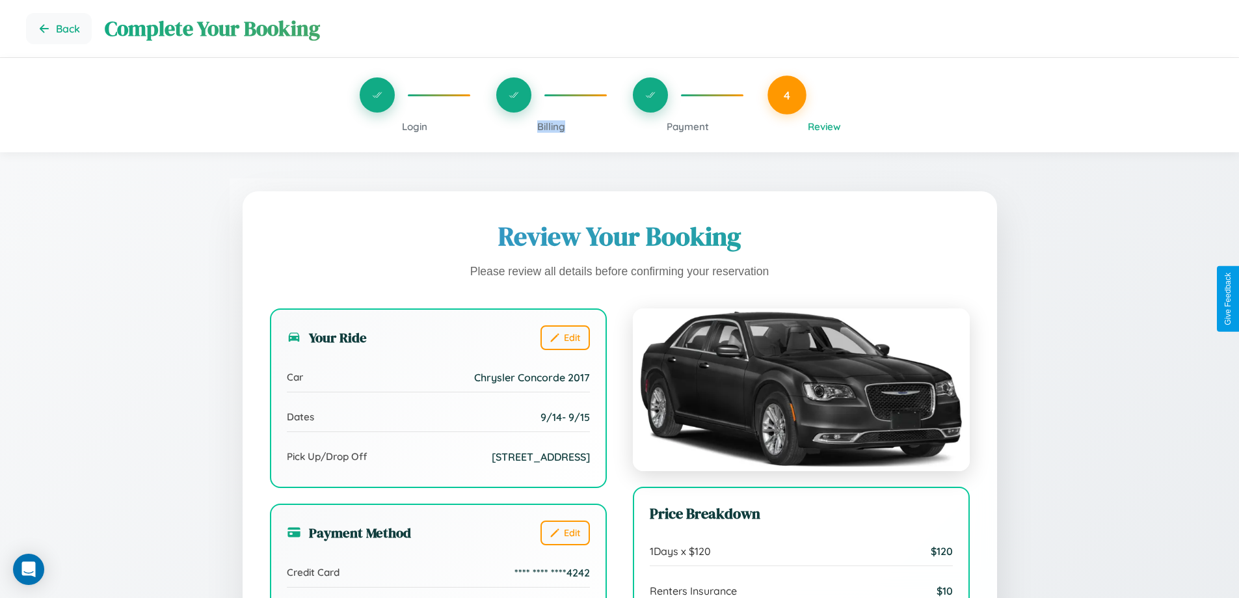
click at [551, 126] on span "Billing" at bounding box center [551, 126] width 28 height 12
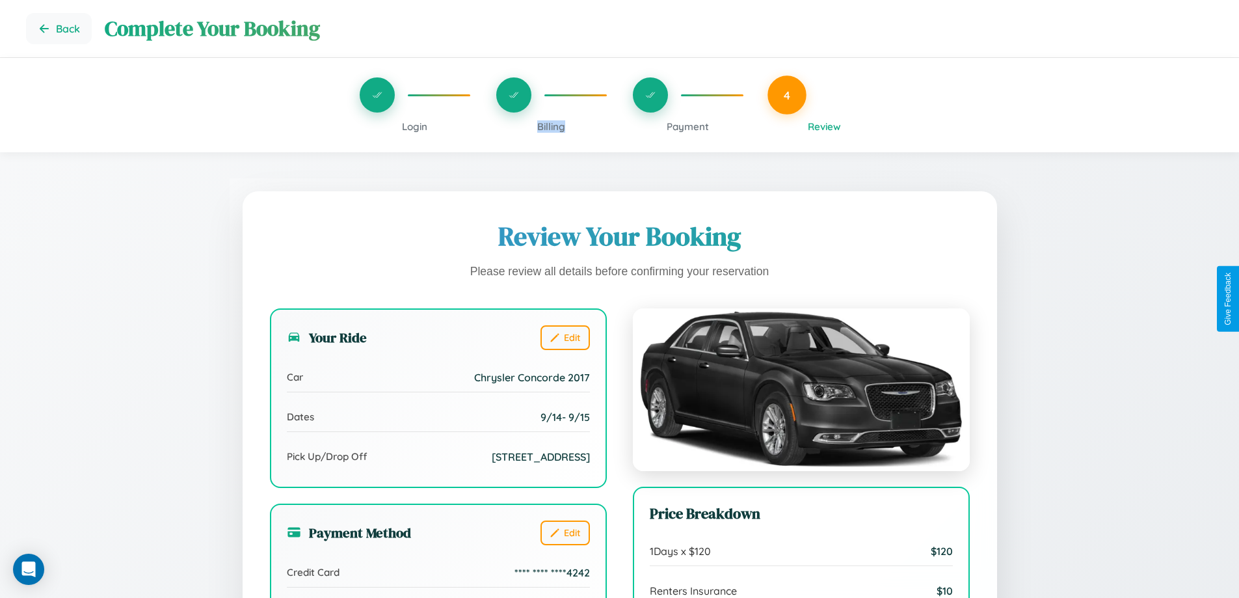
click at [551, 126] on span "Billing" at bounding box center [551, 126] width 28 height 12
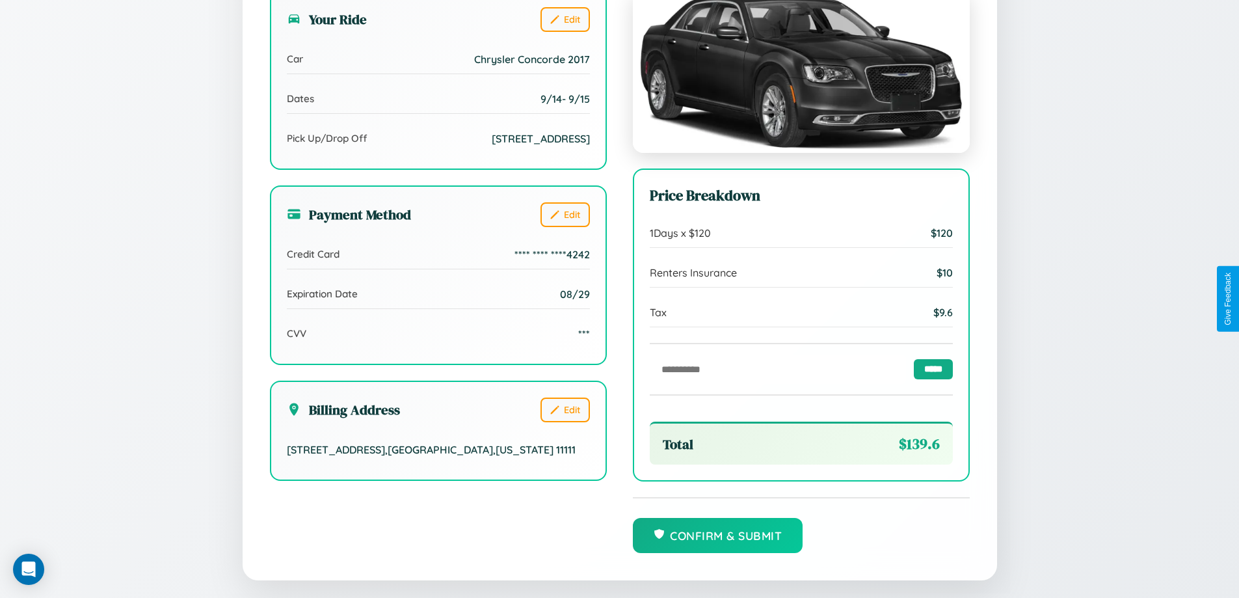
scroll to position [358, 0]
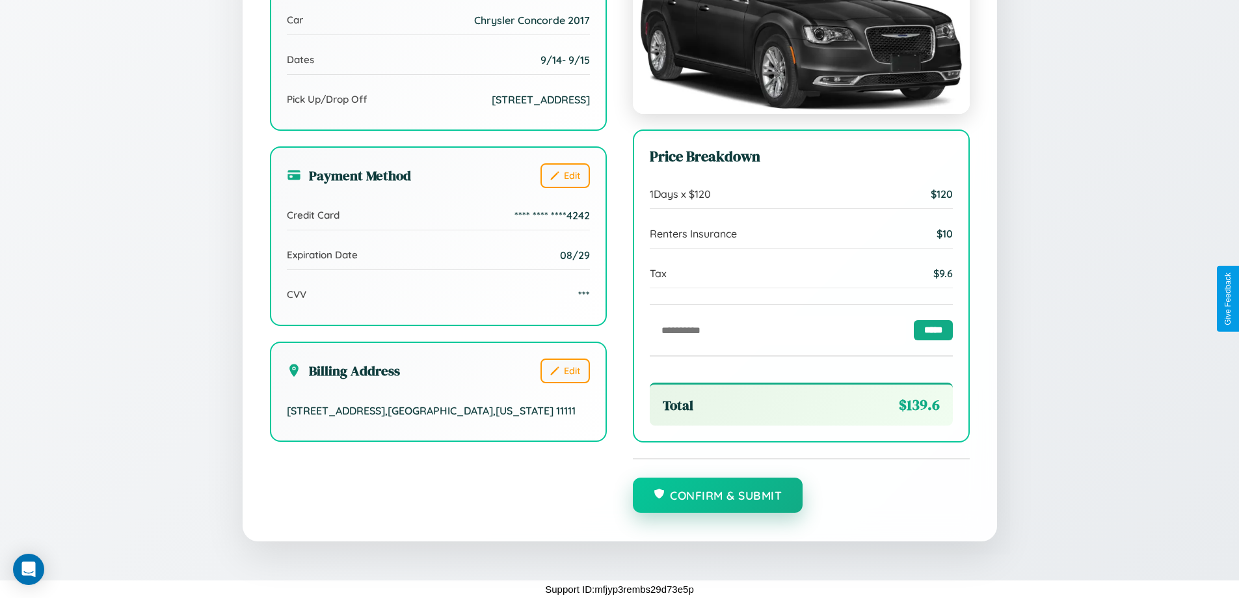
click at [718, 496] on button "Confirm & Submit" at bounding box center [718, 494] width 170 height 35
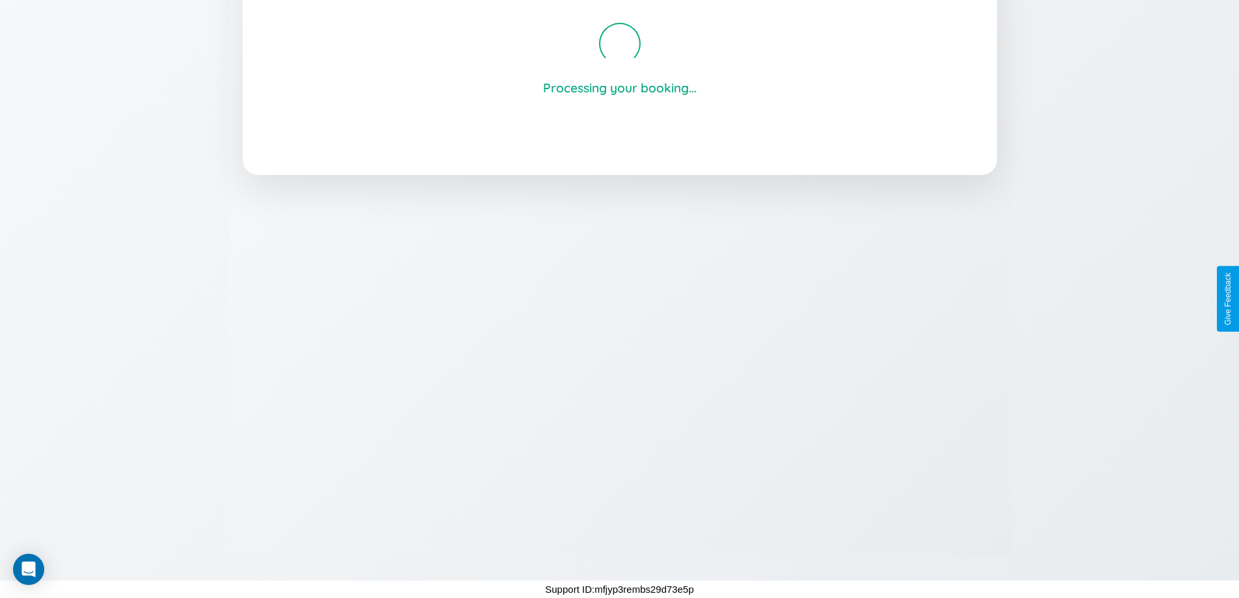
scroll to position [248, 0]
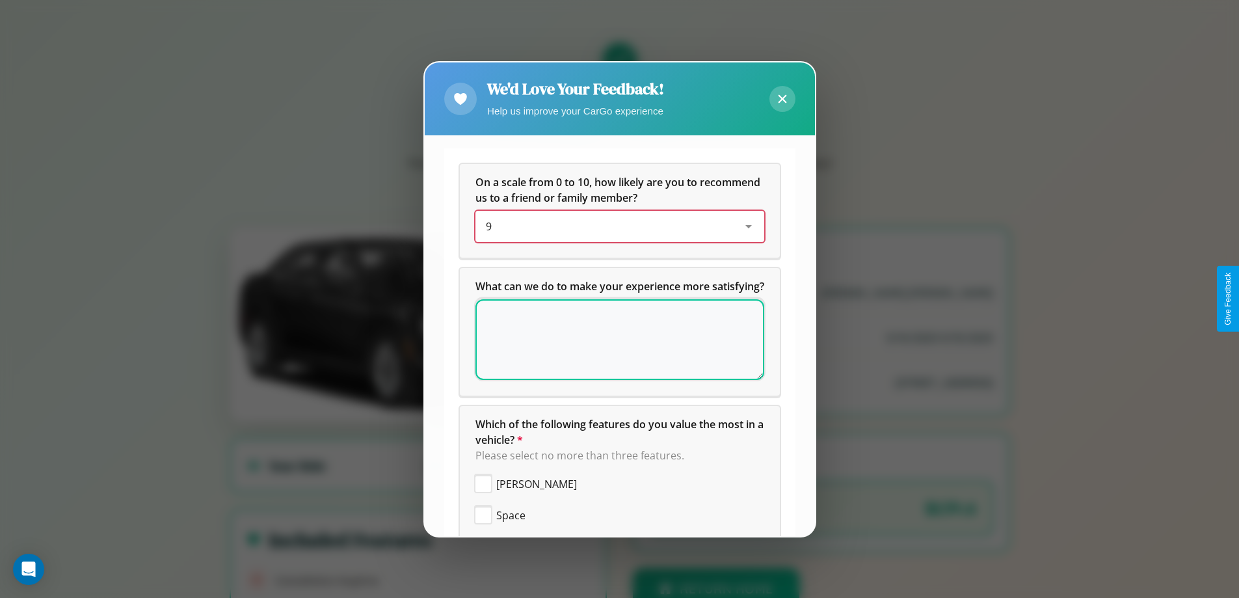
click at [615, 226] on div "9" at bounding box center [609, 227] width 247 height 16
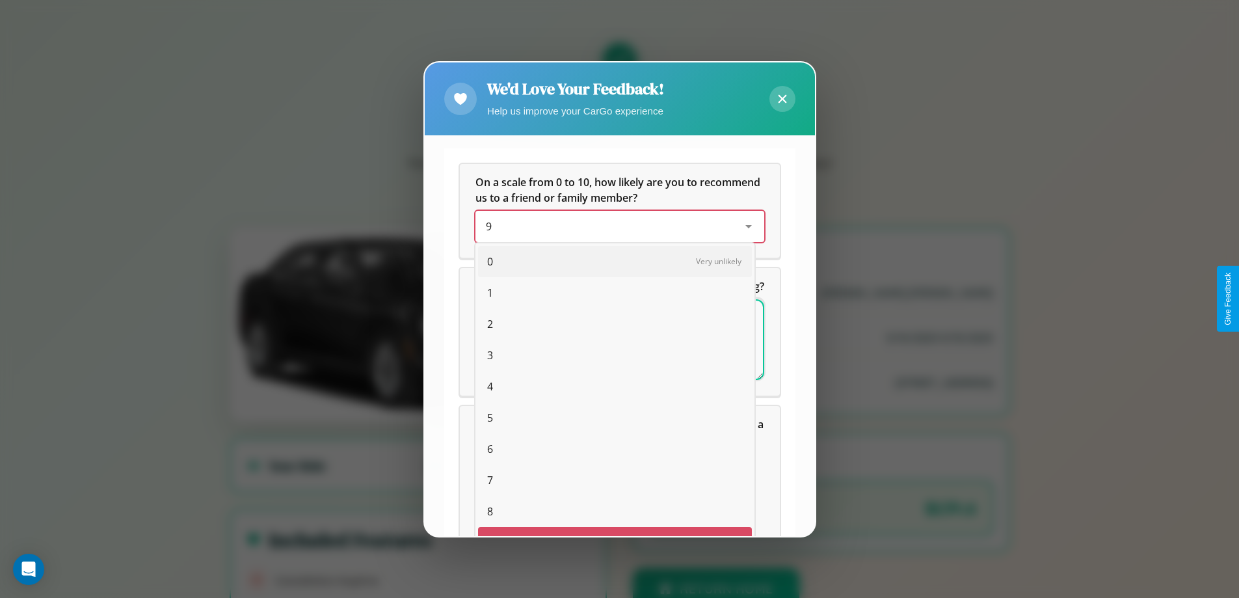
scroll to position [23, 53]
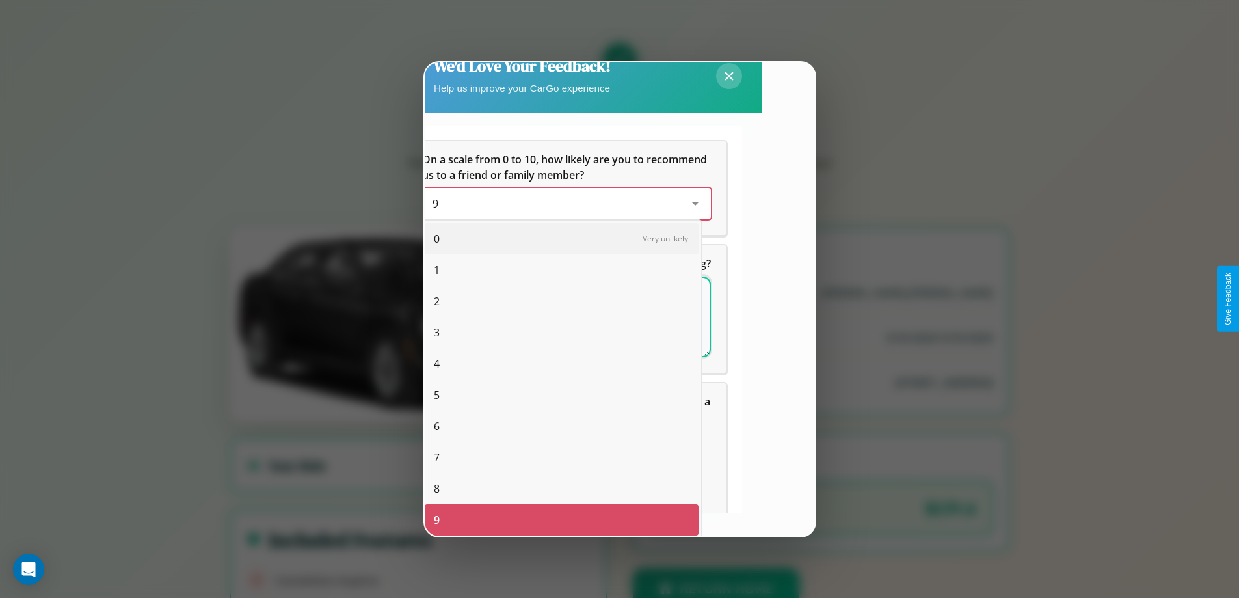
click at [437, 239] on span "0" at bounding box center [437, 239] width 6 height 16
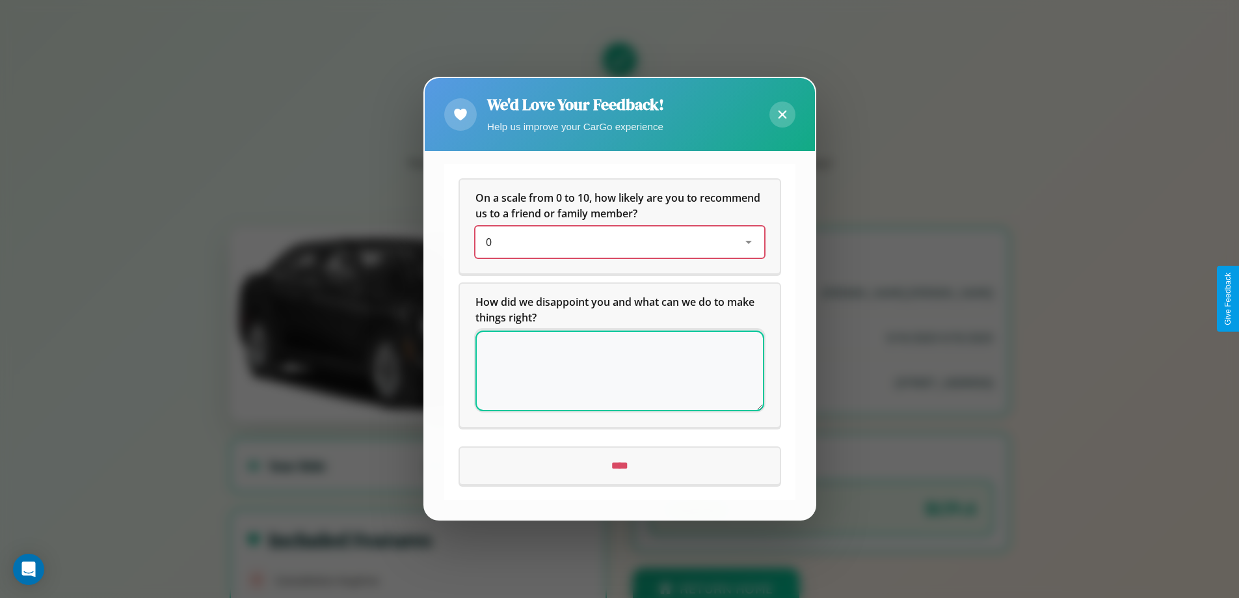
scroll to position [0, 0]
click at [782, 114] on icon at bounding box center [782, 115] width 8 height 8
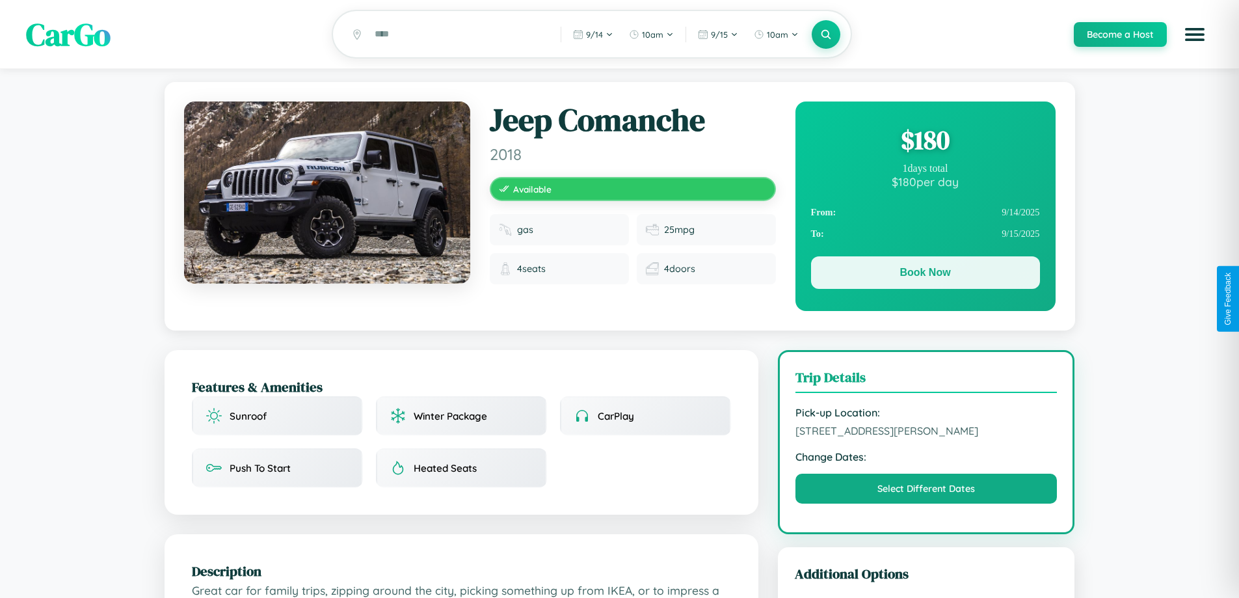
click at [925, 275] on button "Book Now" at bounding box center [925, 272] width 229 height 33
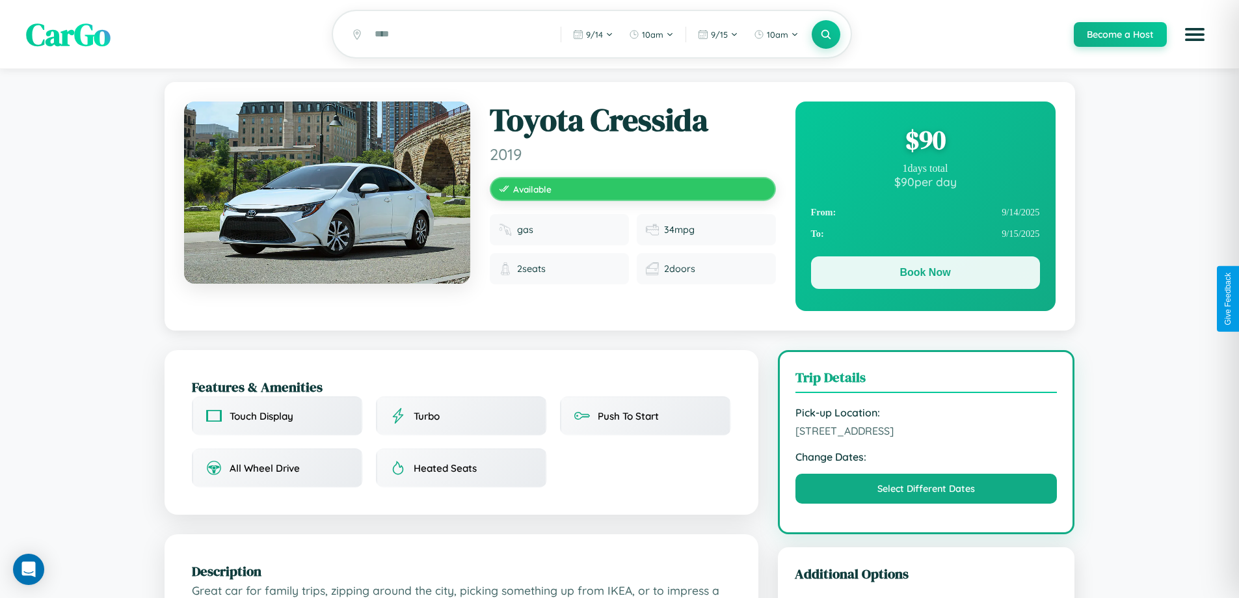
click at [925, 275] on button "Book Now" at bounding box center [925, 272] width 229 height 33
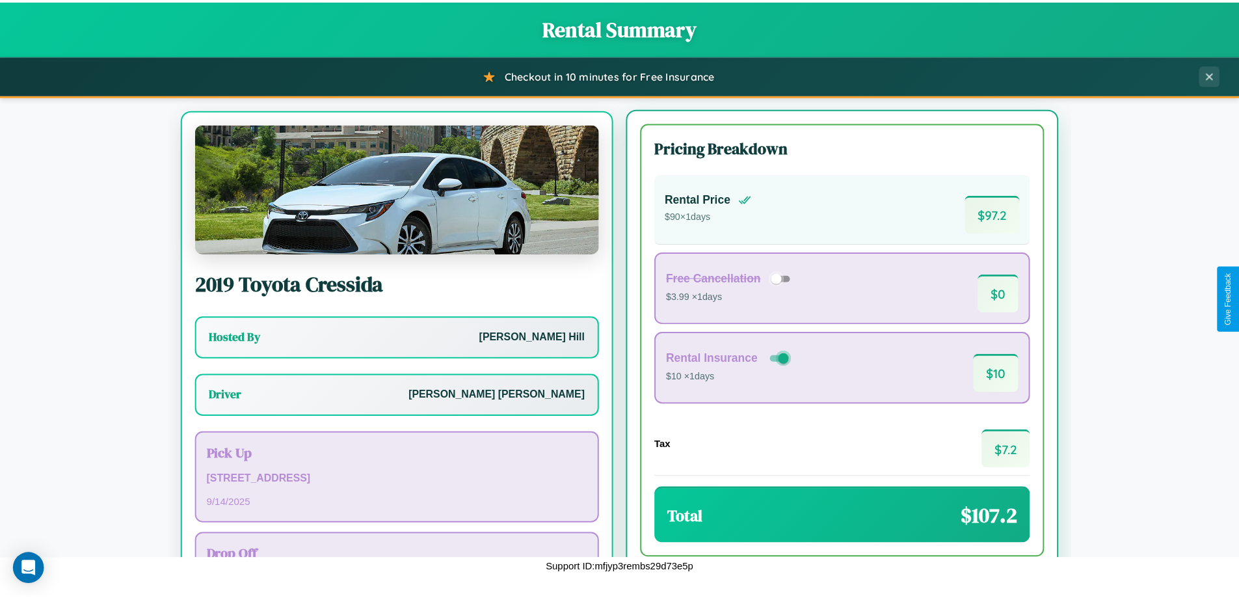
scroll to position [60, 0]
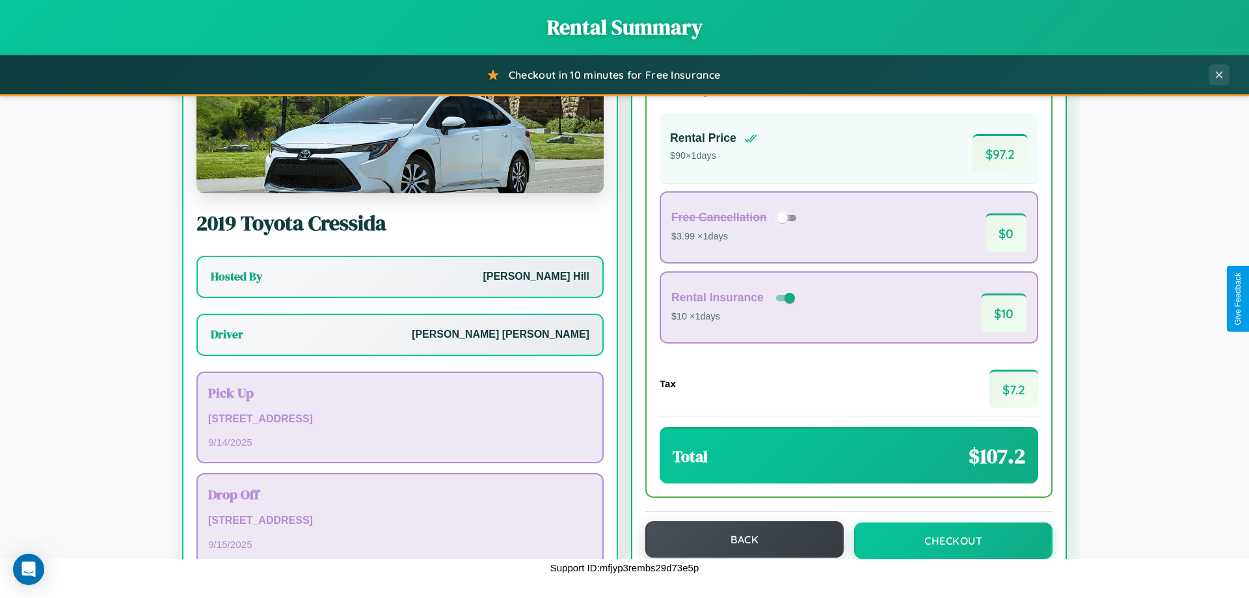
click at [738, 539] on button "Back" at bounding box center [744, 539] width 198 height 36
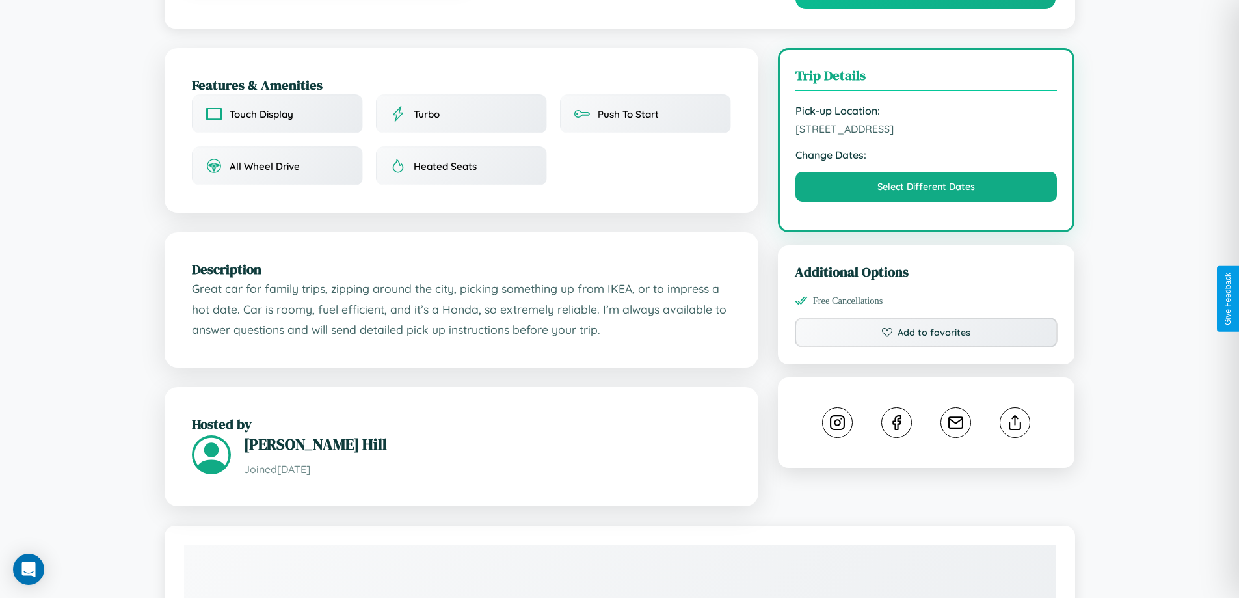
scroll to position [427, 0]
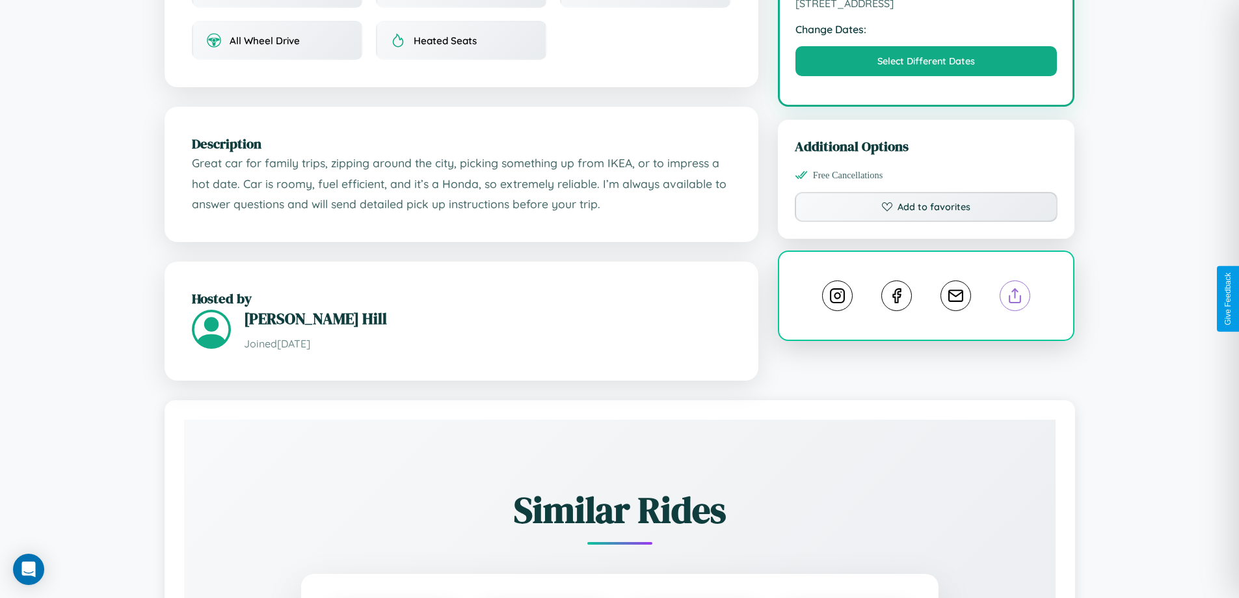
click at [1015, 298] on line at bounding box center [1015, 293] width 0 height 9
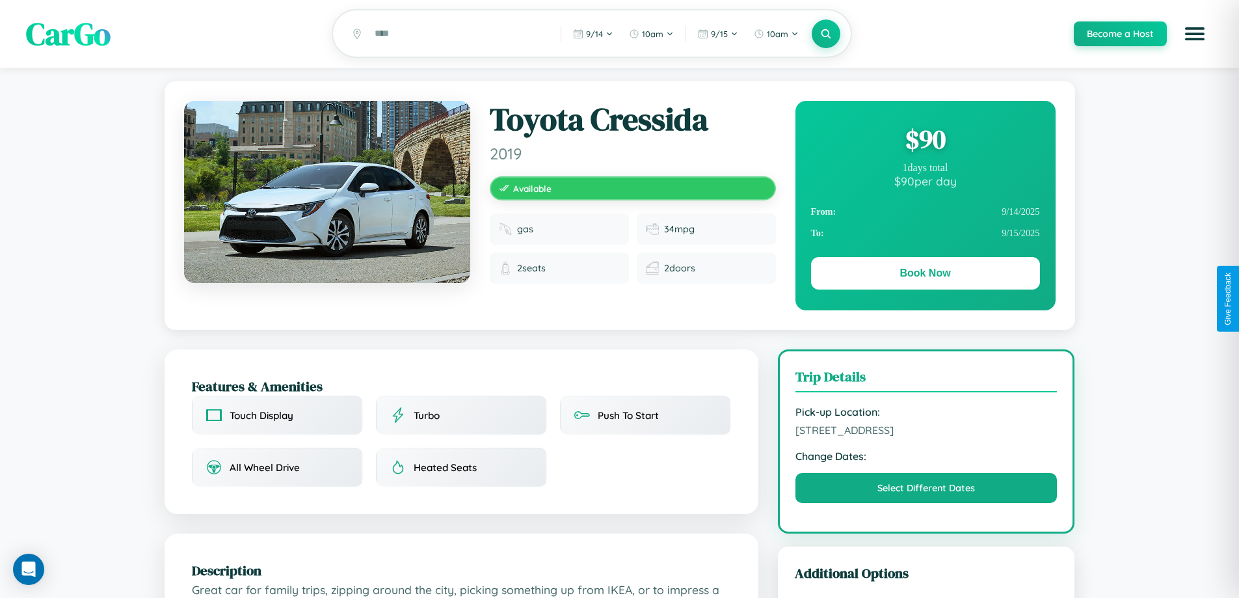
scroll to position [0, 0]
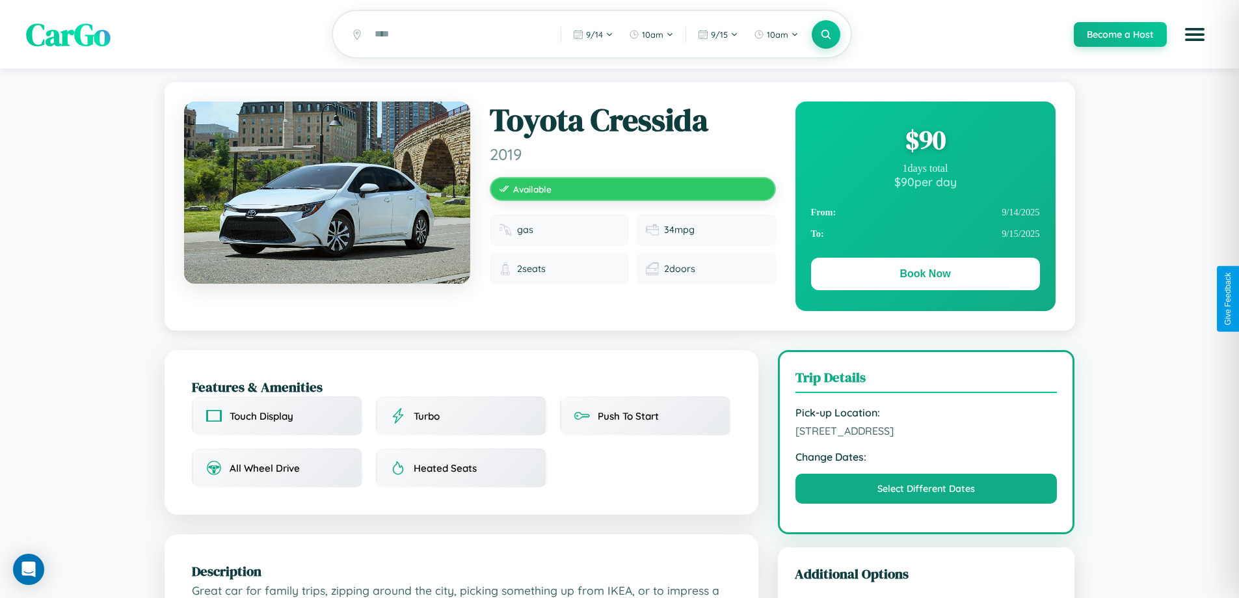
click at [925, 142] on div "$ 90" at bounding box center [925, 139] width 229 height 35
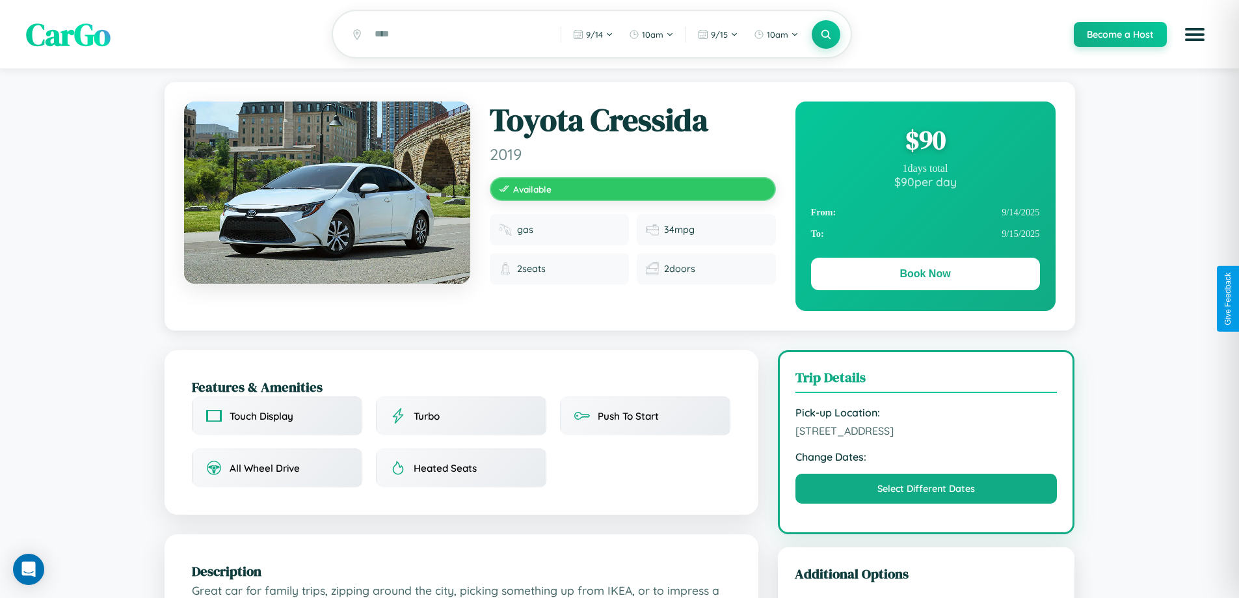
click at [925, 142] on div "$ 90" at bounding box center [925, 139] width 229 height 35
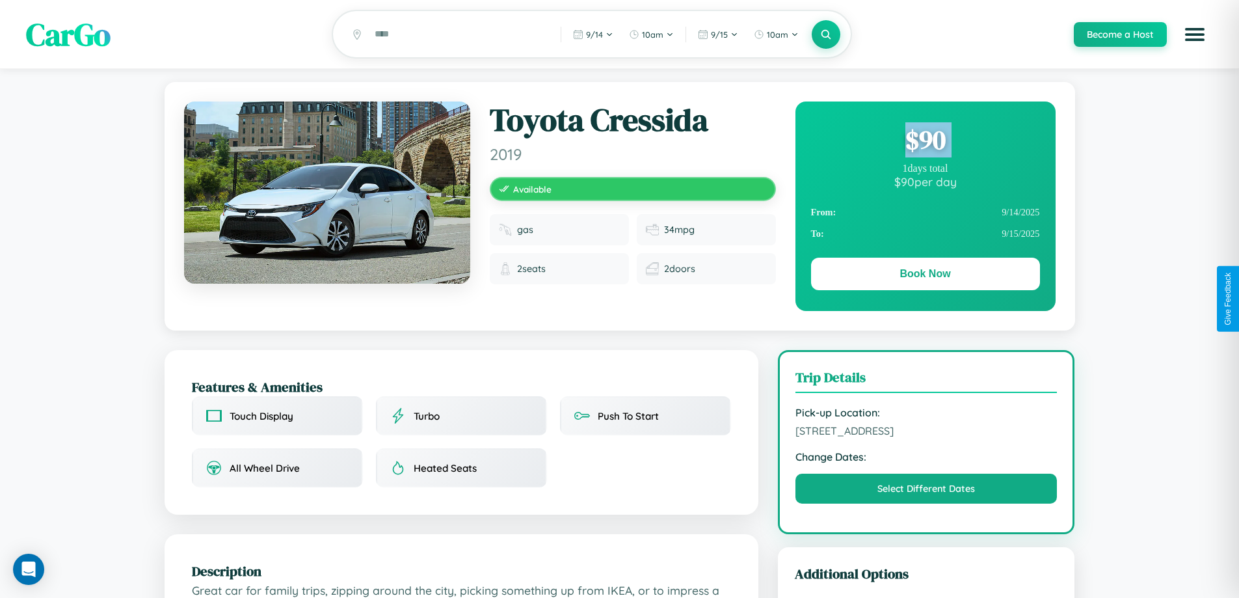
click at [925, 142] on div "$ 90" at bounding box center [925, 139] width 229 height 35
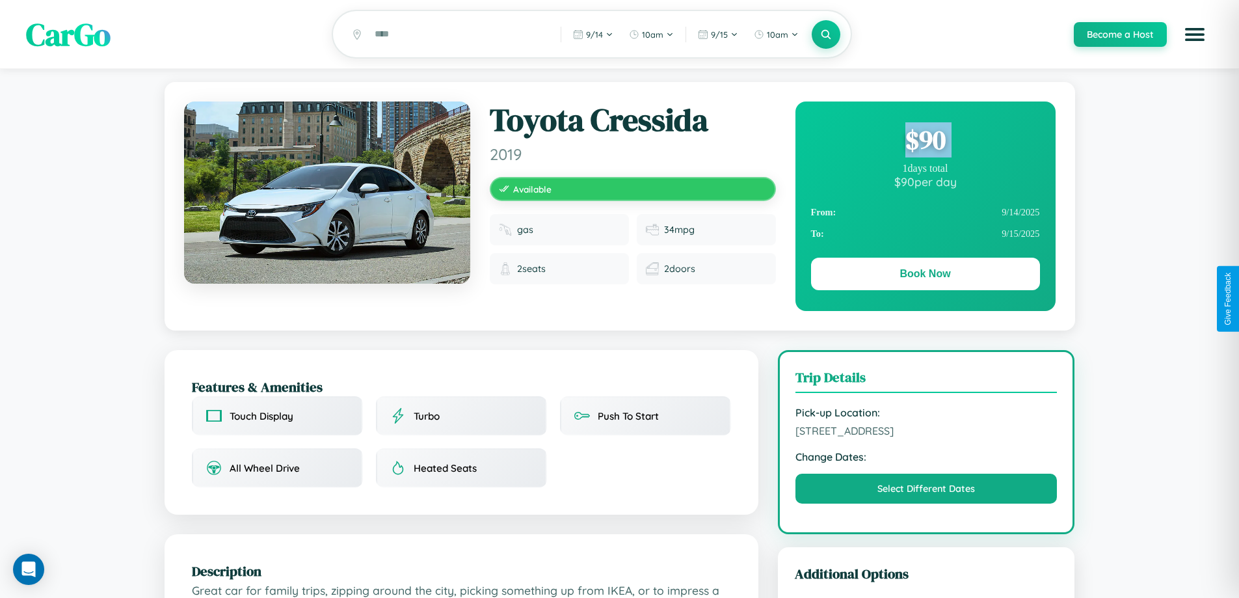
click at [925, 142] on div "$ 90" at bounding box center [925, 139] width 229 height 35
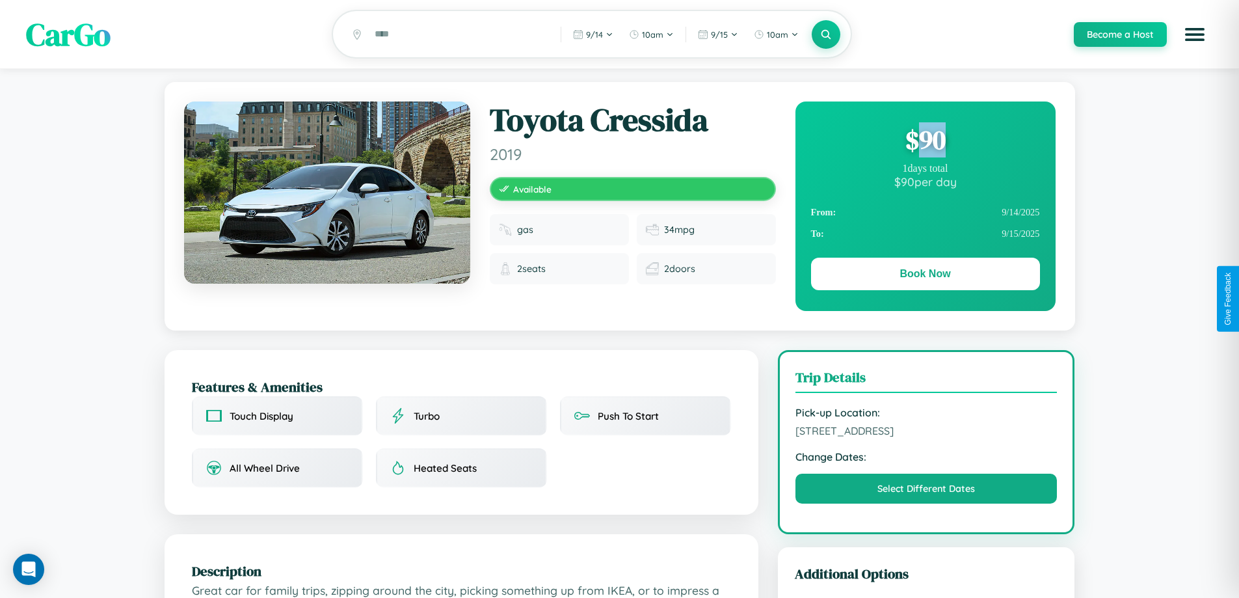
click at [925, 142] on div "$ 90" at bounding box center [925, 139] width 229 height 35
